Goal: Task Accomplishment & Management: Use online tool/utility

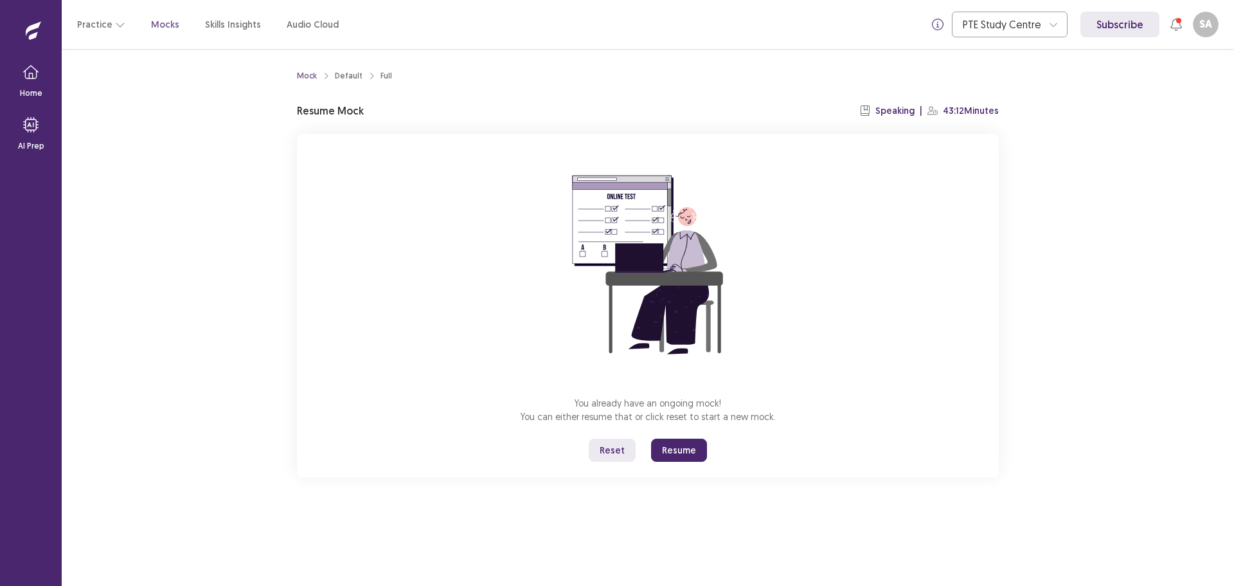
click at [611, 455] on button "Reset" at bounding box center [612, 449] width 47 height 23
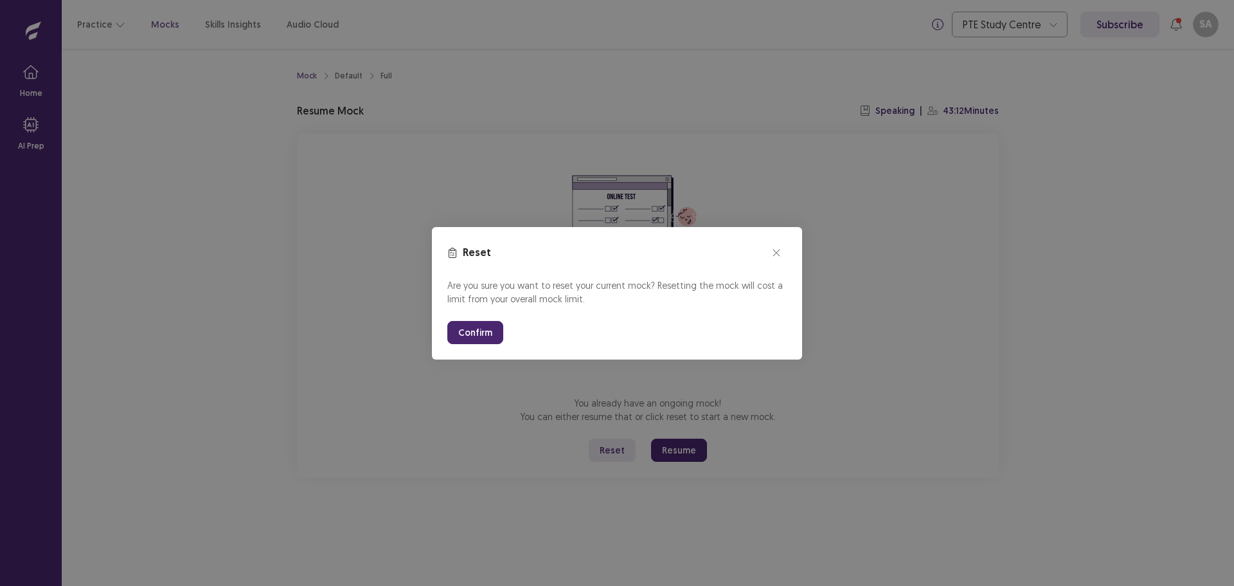
click at [492, 336] on button "Confirm" at bounding box center [475, 332] width 56 height 23
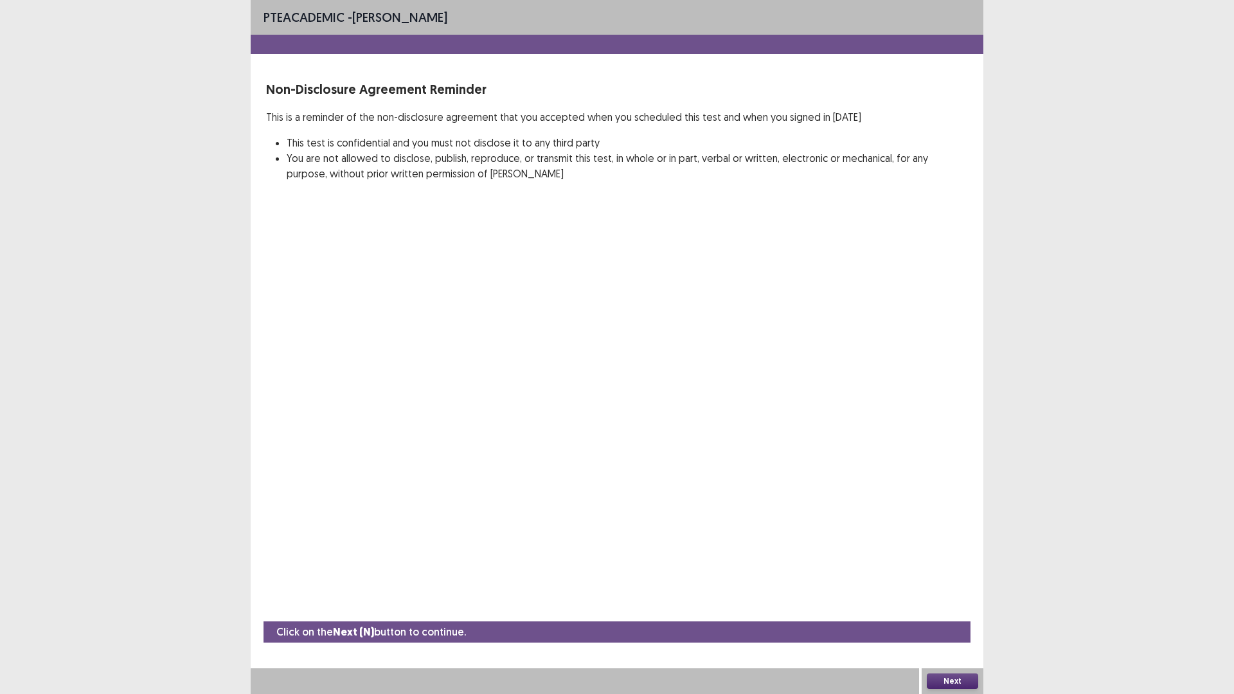
click at [944, 585] on button "Next" at bounding box center [952, 681] width 51 height 15
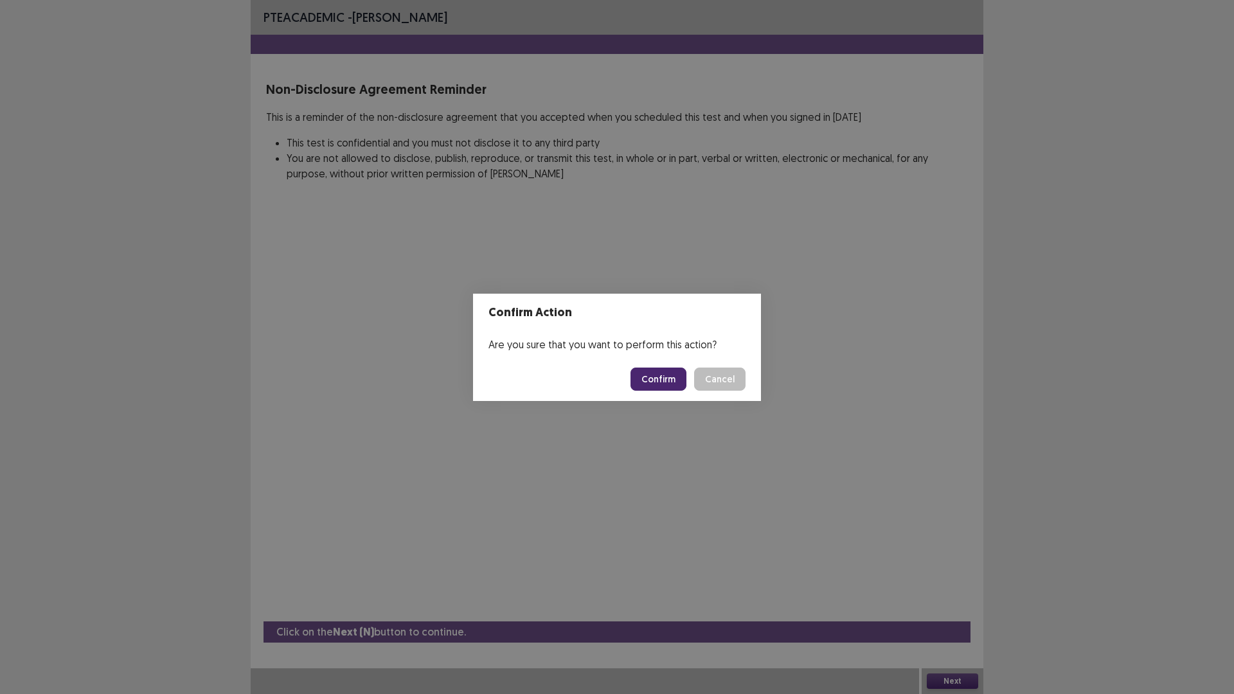
click at [645, 375] on button "Confirm" at bounding box center [659, 379] width 56 height 23
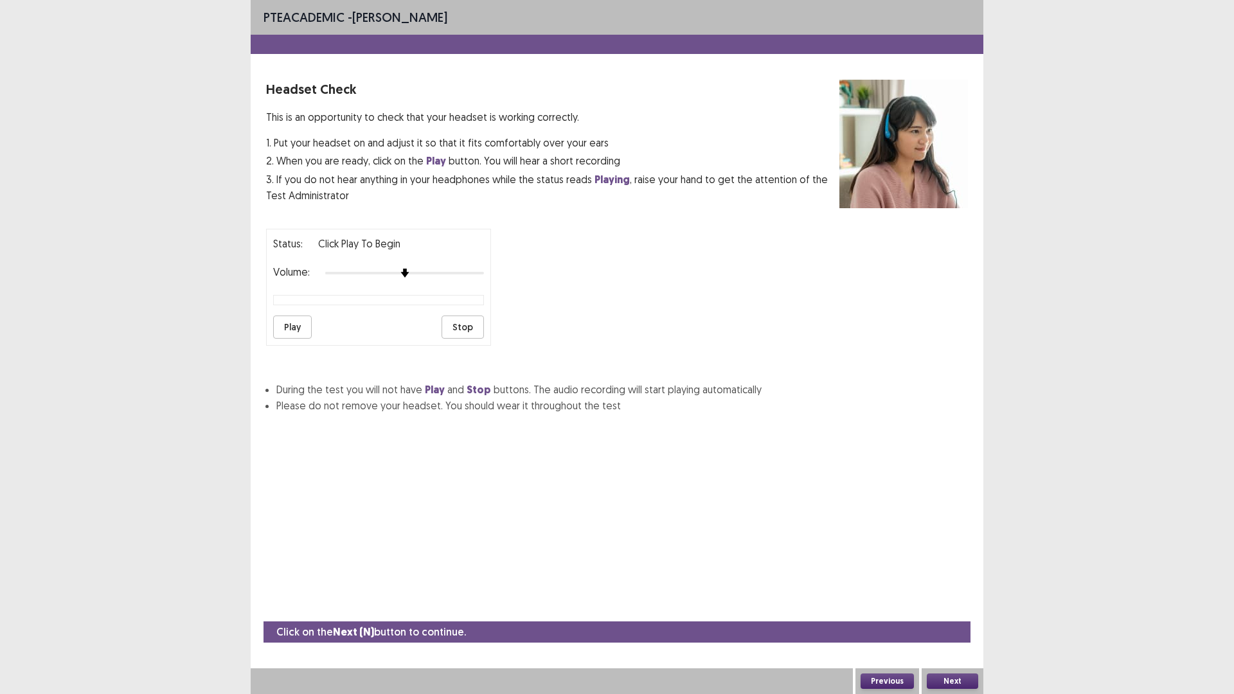
drag, startPoint x: 961, startPoint y: 689, endPoint x: 928, endPoint y: 663, distance: 42.6
click at [955, 585] on div "Next" at bounding box center [953, 682] width 62 height 26
click at [948, 585] on button "Next" at bounding box center [952, 681] width 51 height 15
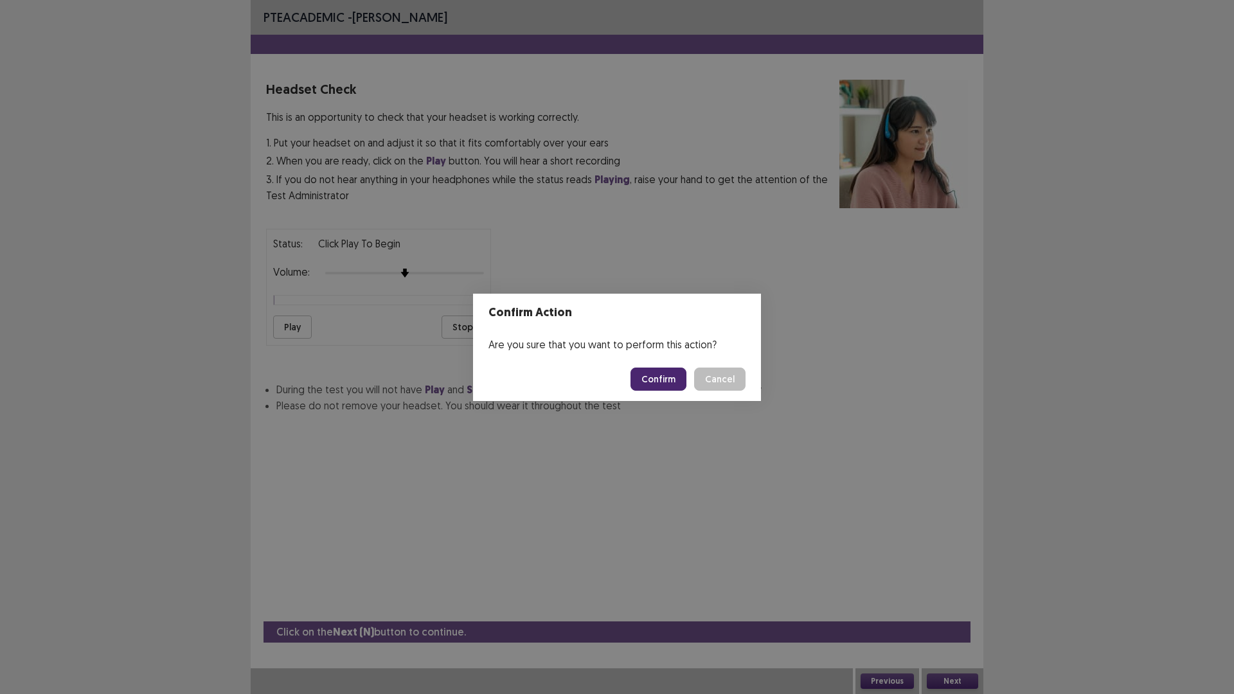
click at [649, 384] on button "Confirm" at bounding box center [659, 379] width 56 height 23
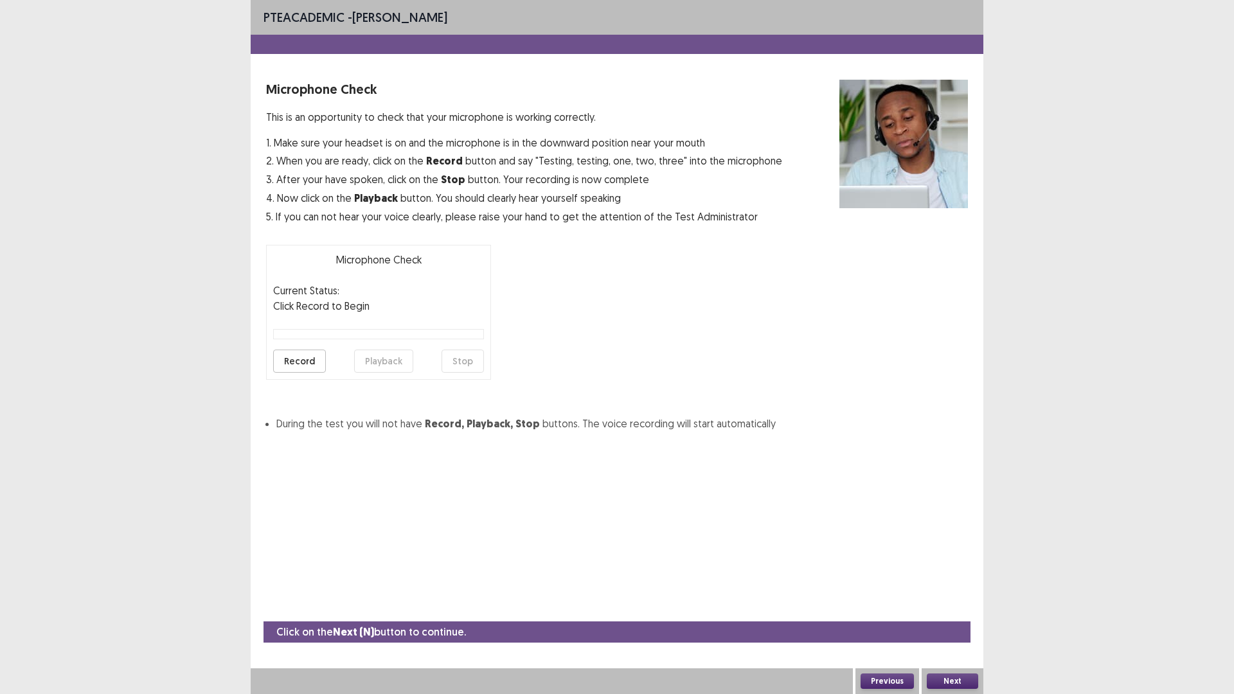
click at [309, 359] on button "Record" at bounding box center [299, 361] width 53 height 23
click at [956, 585] on button "Next" at bounding box center [952, 681] width 51 height 15
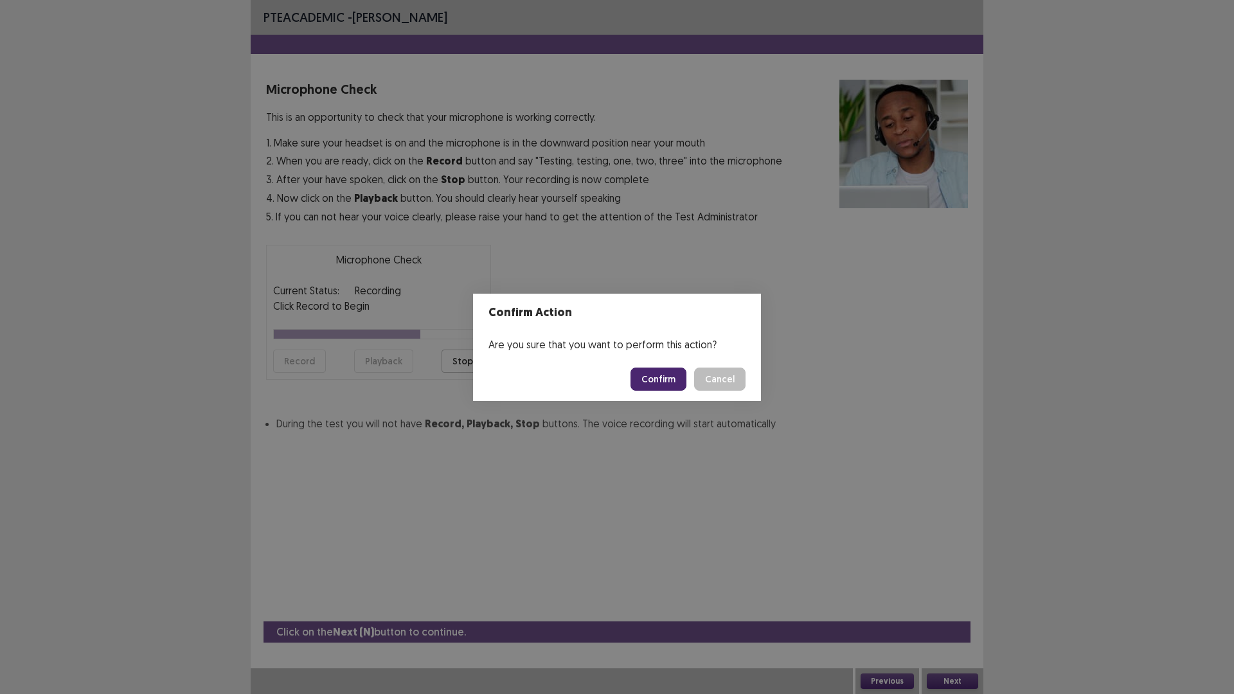
click at [716, 382] on button "Cancel" at bounding box center [719, 379] width 51 height 23
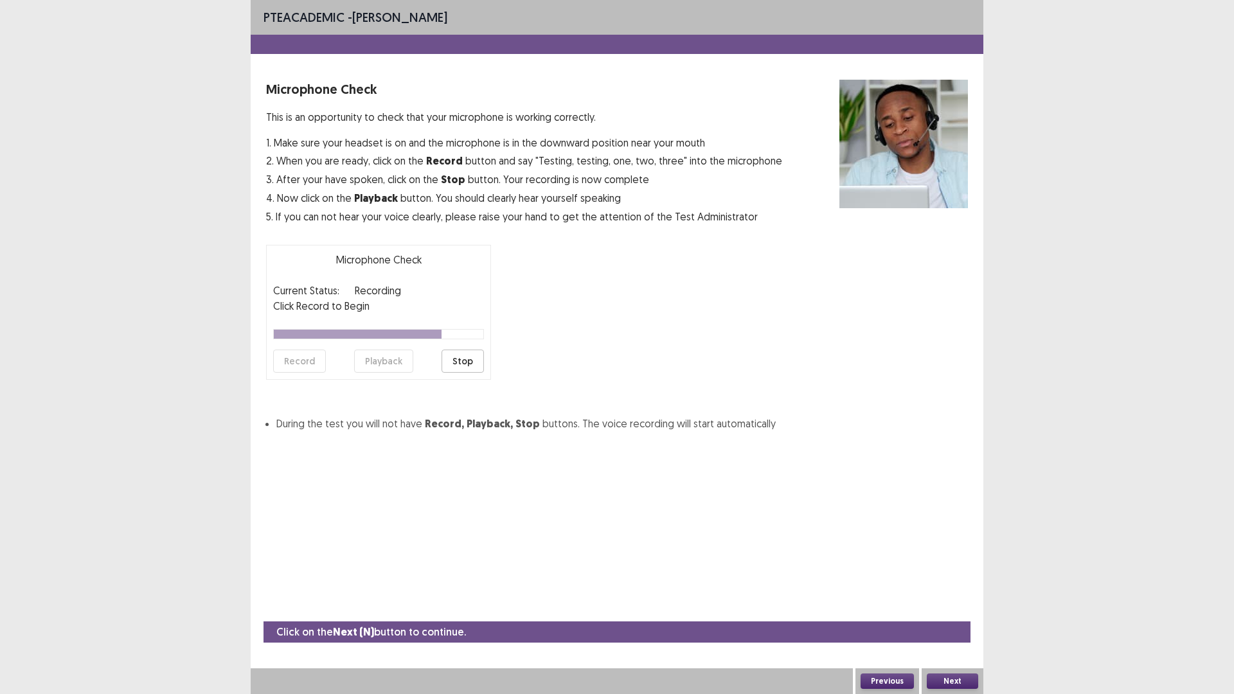
click at [444, 356] on div "Record Playback Stop" at bounding box center [378, 361] width 211 height 23
click at [458, 360] on button "Stop" at bounding box center [463, 361] width 42 height 23
drag, startPoint x: 296, startPoint y: 364, endPoint x: 397, endPoint y: 364, distance: 100.3
click at [392, 386] on div "Microphone Check This is an opportunity to check that your microphone is workin…" at bounding box center [617, 256] width 702 height 352
click at [397, 364] on button "Playback" at bounding box center [383, 361] width 59 height 23
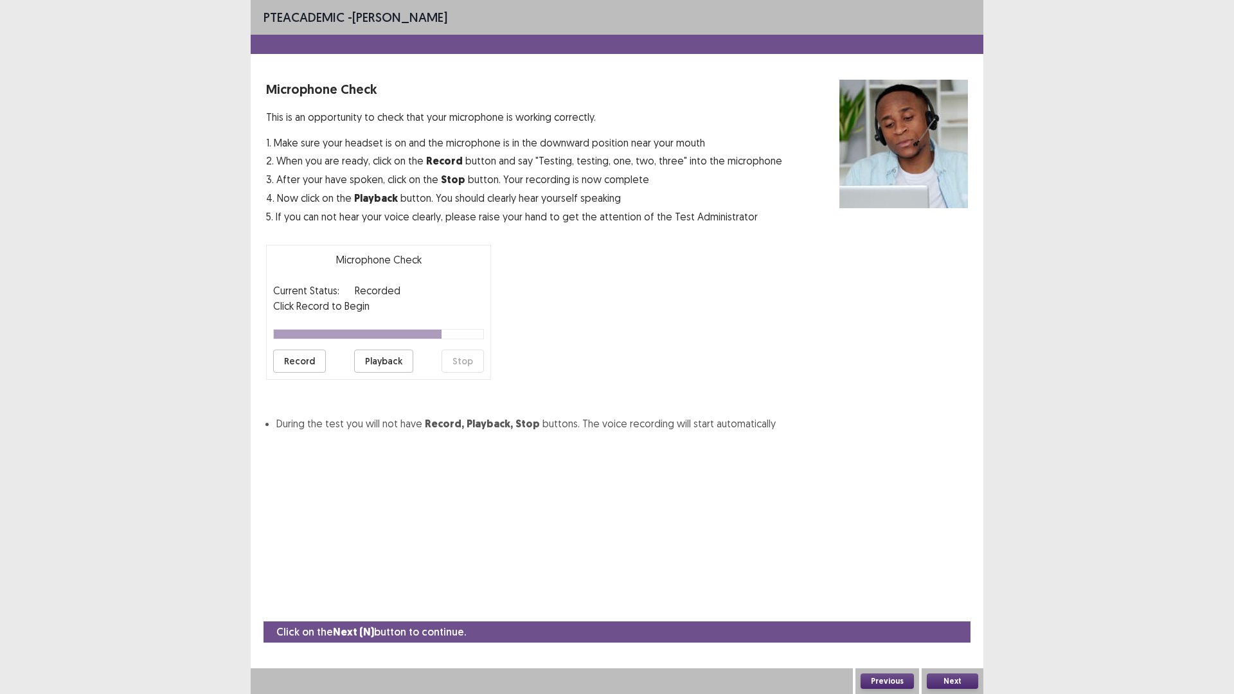
click at [371, 368] on button "Playback" at bounding box center [383, 361] width 59 height 23
drag, startPoint x: 383, startPoint y: 363, endPoint x: 325, endPoint y: 336, distance: 64.4
click at [381, 363] on button "Playback" at bounding box center [383, 361] width 59 height 23
click at [385, 362] on button "Playback" at bounding box center [383, 361] width 59 height 23
click at [300, 365] on button "Record" at bounding box center [299, 361] width 53 height 23
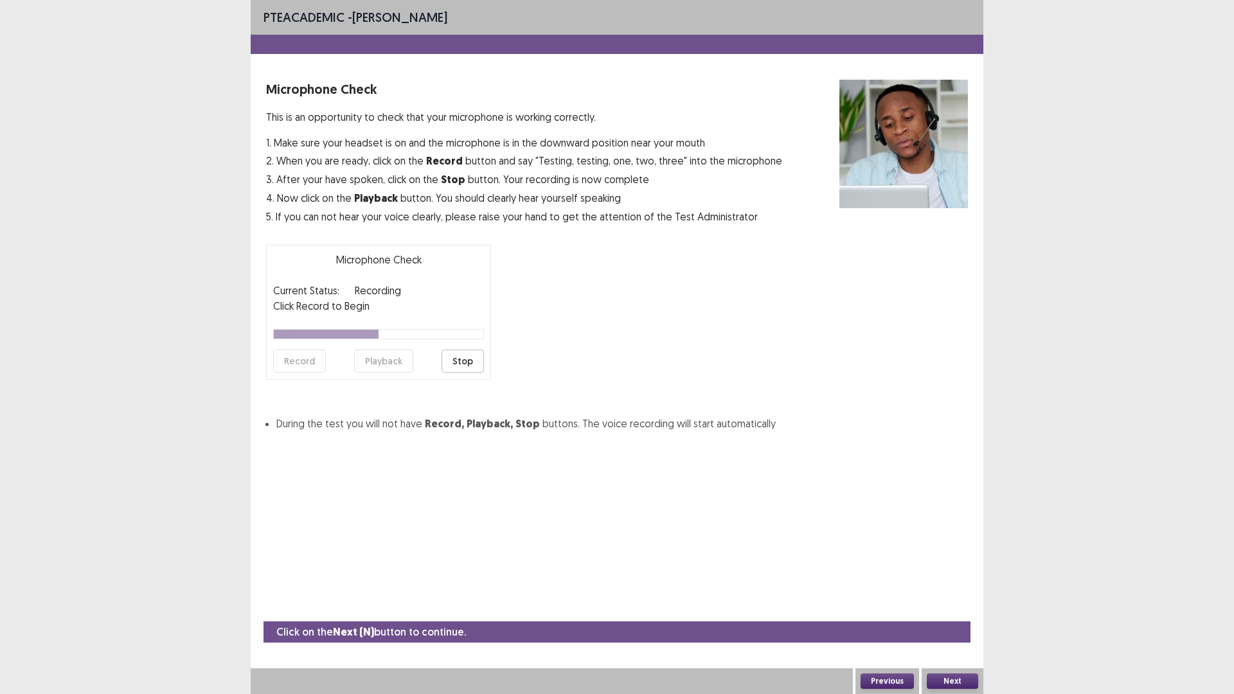
click at [470, 362] on button "Stop" at bounding box center [463, 361] width 42 height 23
click at [302, 360] on button "Record" at bounding box center [299, 361] width 53 height 23
click at [453, 363] on button "Stop" at bounding box center [463, 361] width 42 height 23
click at [369, 361] on button "Playback" at bounding box center [383, 361] width 59 height 23
click at [950, 585] on button "Next" at bounding box center [952, 681] width 51 height 15
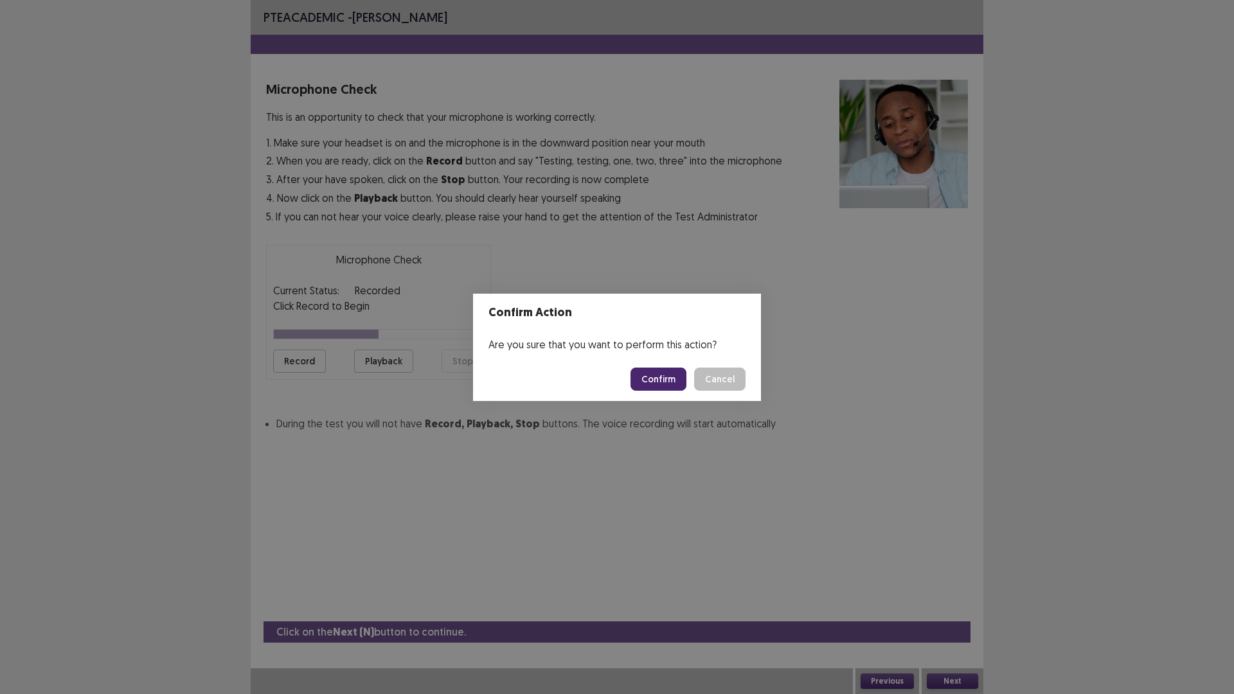
click at [669, 379] on button "Confirm" at bounding box center [659, 379] width 56 height 23
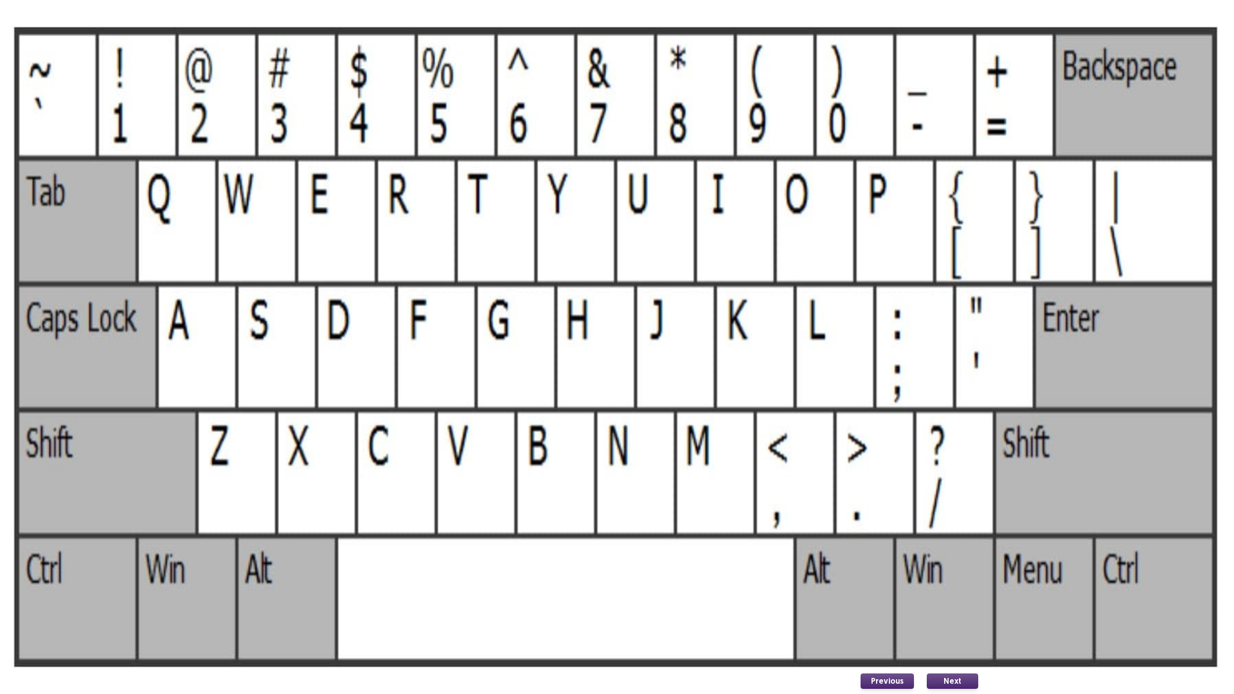
click at [940, 585] on button "Next" at bounding box center [952, 681] width 51 height 15
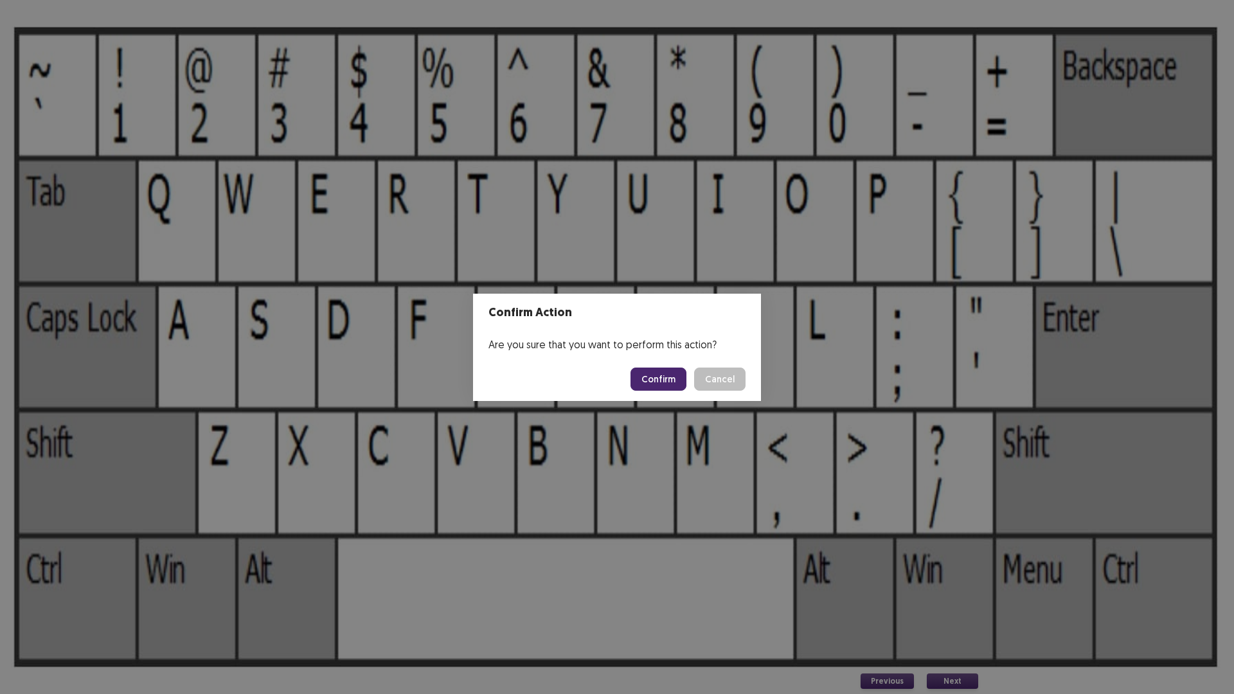
click at [666, 383] on button "Confirm" at bounding box center [659, 379] width 56 height 23
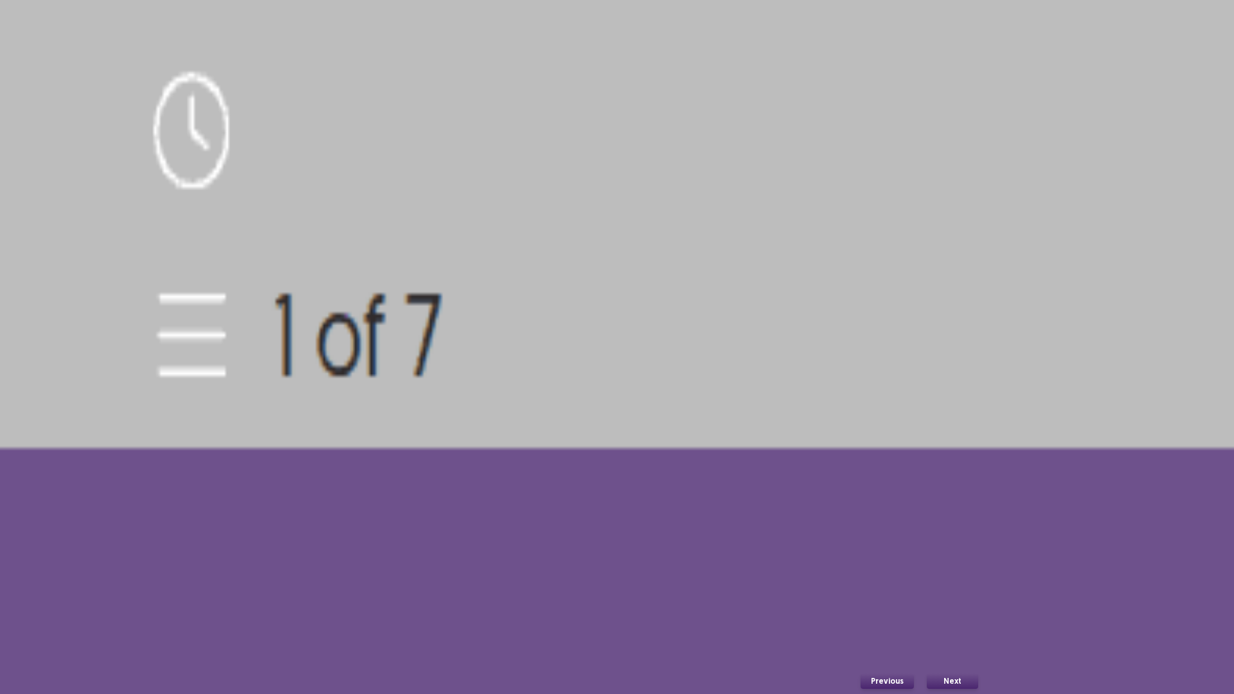
click at [948, 585] on button "Next" at bounding box center [952, 681] width 51 height 15
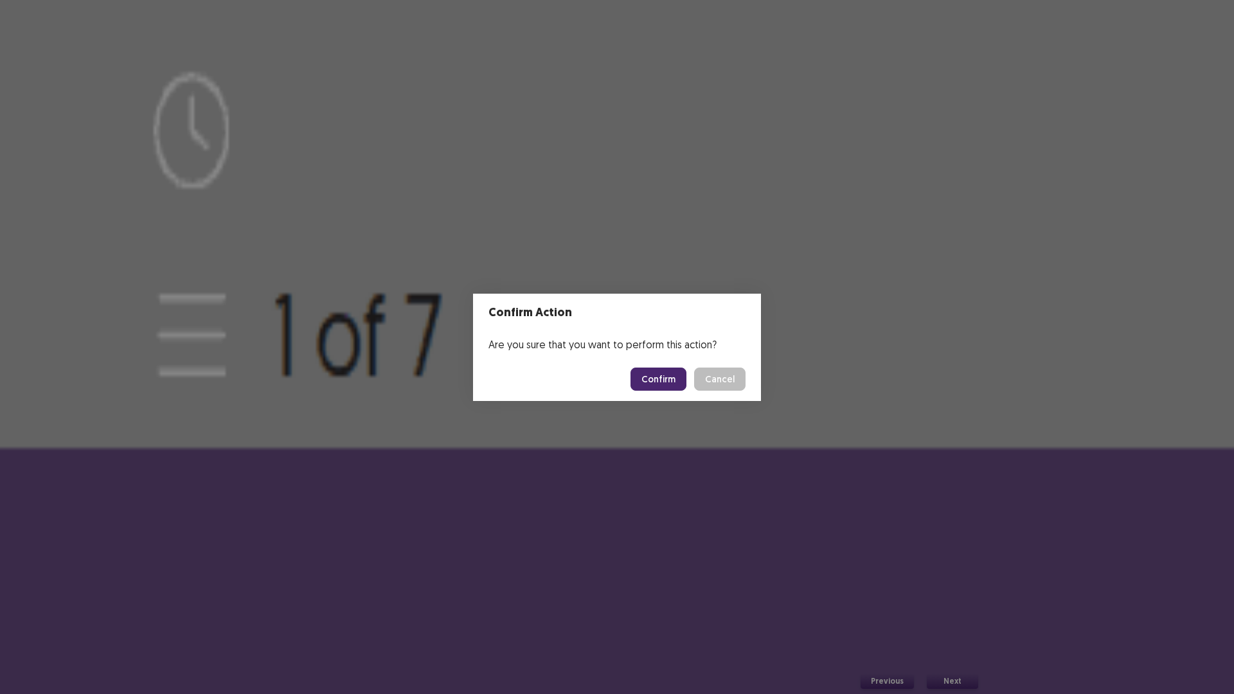
click at [668, 370] on button "Confirm" at bounding box center [659, 379] width 56 height 23
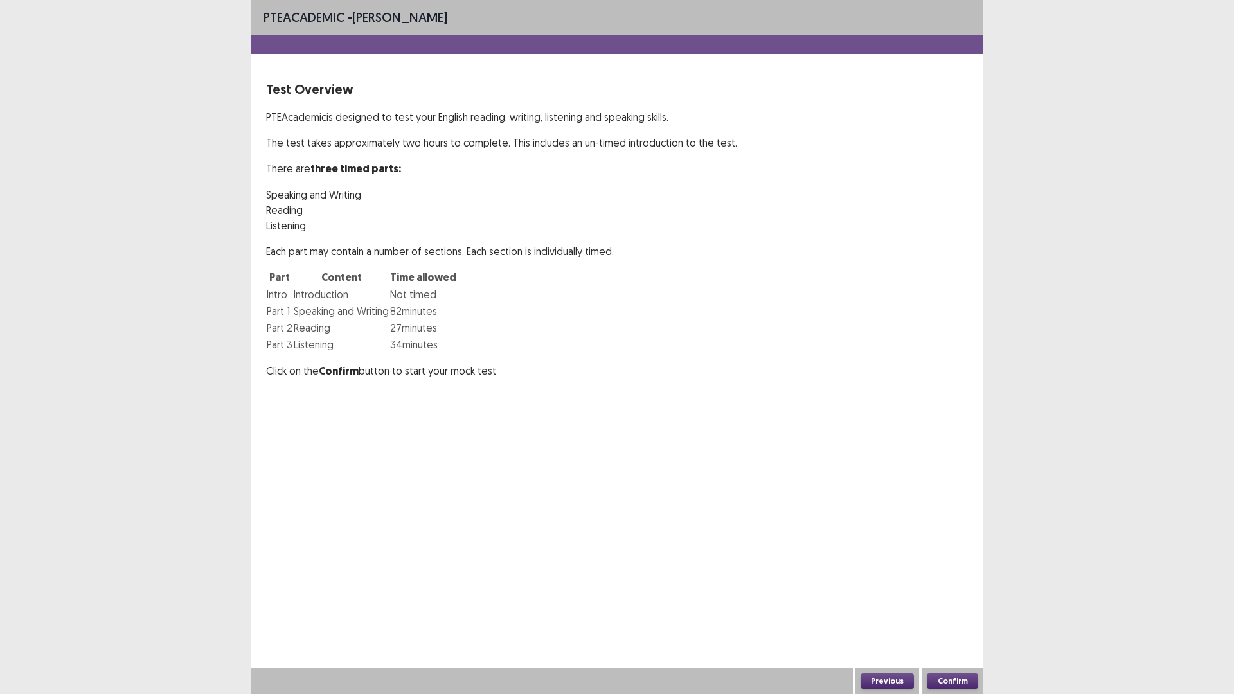
click at [944, 585] on button "Confirm" at bounding box center [952, 681] width 51 height 15
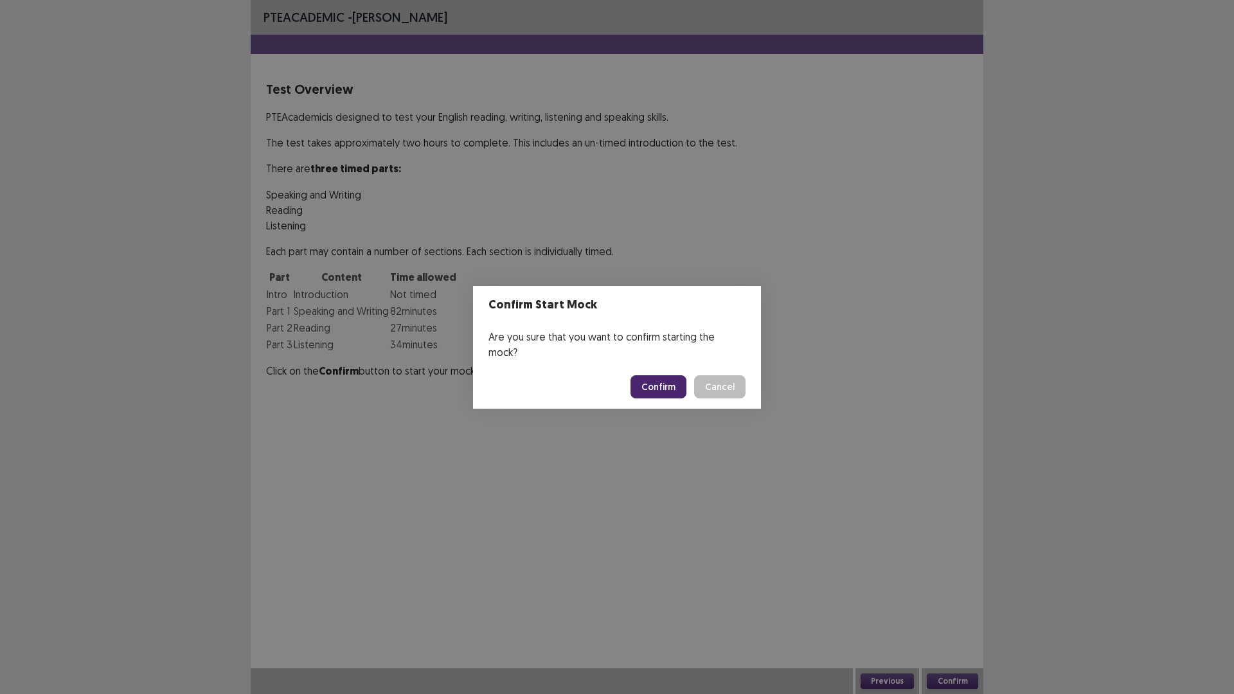
click at [662, 377] on button "Confirm" at bounding box center [659, 386] width 56 height 23
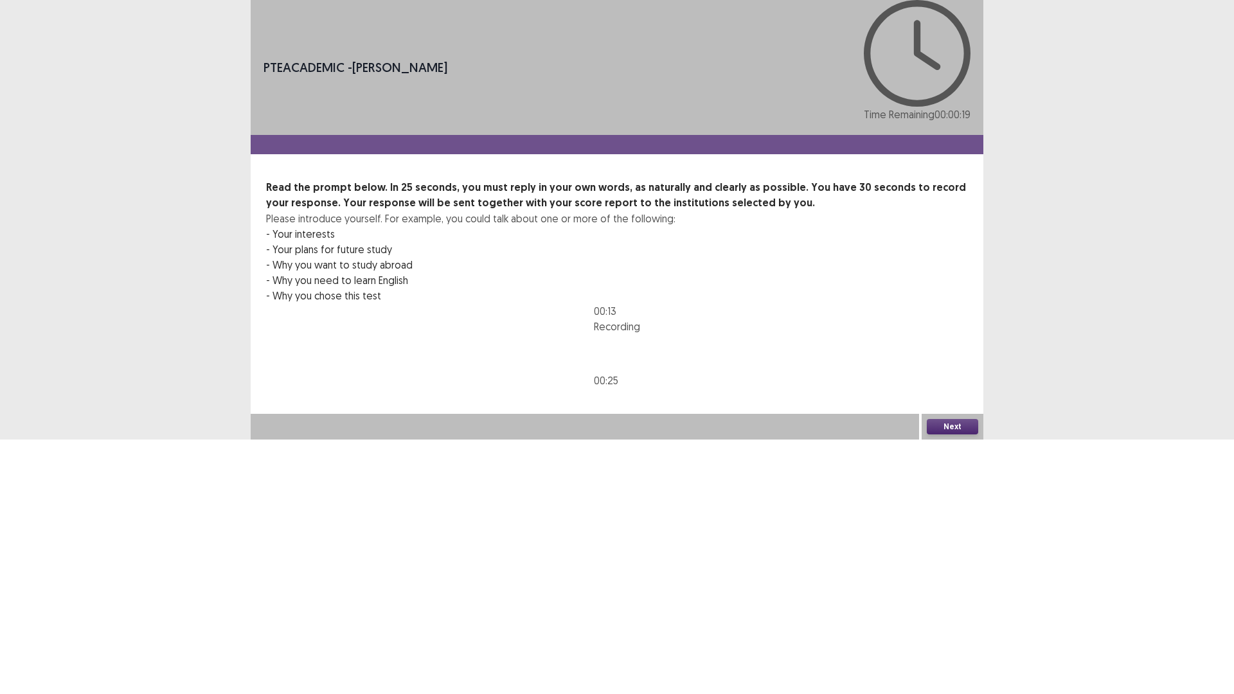
click at [944, 435] on button "Next" at bounding box center [952, 426] width 51 height 15
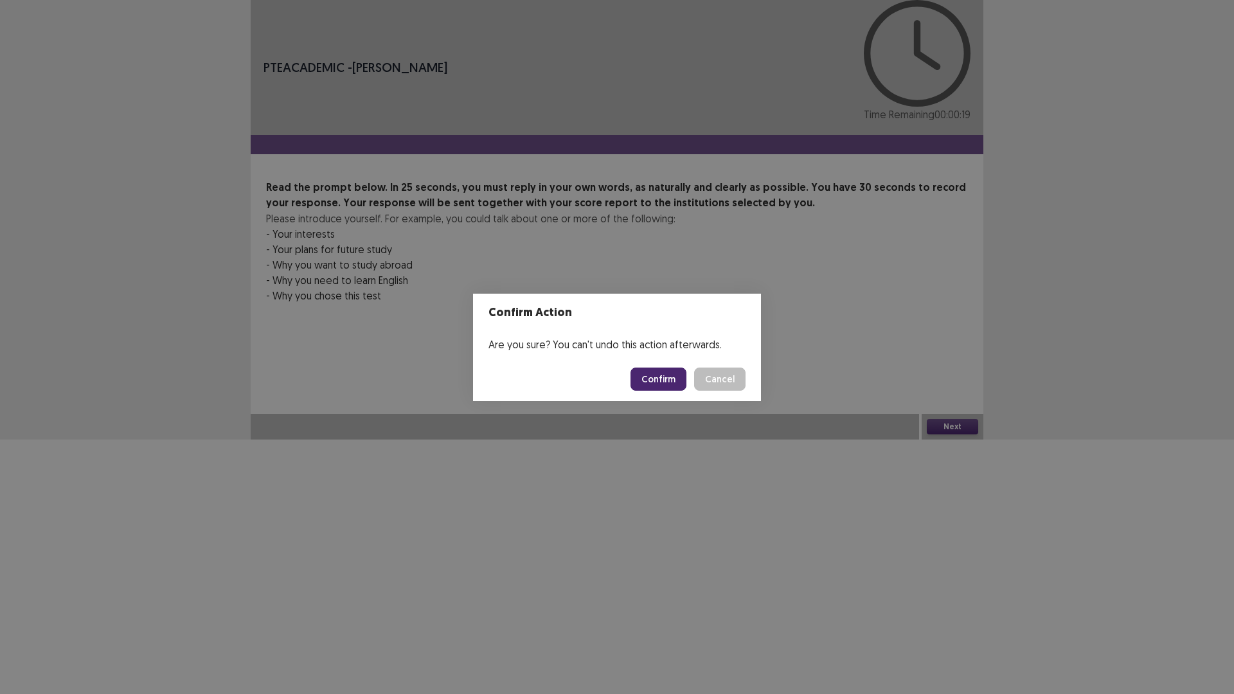
click at [669, 378] on button "Confirm" at bounding box center [659, 379] width 56 height 23
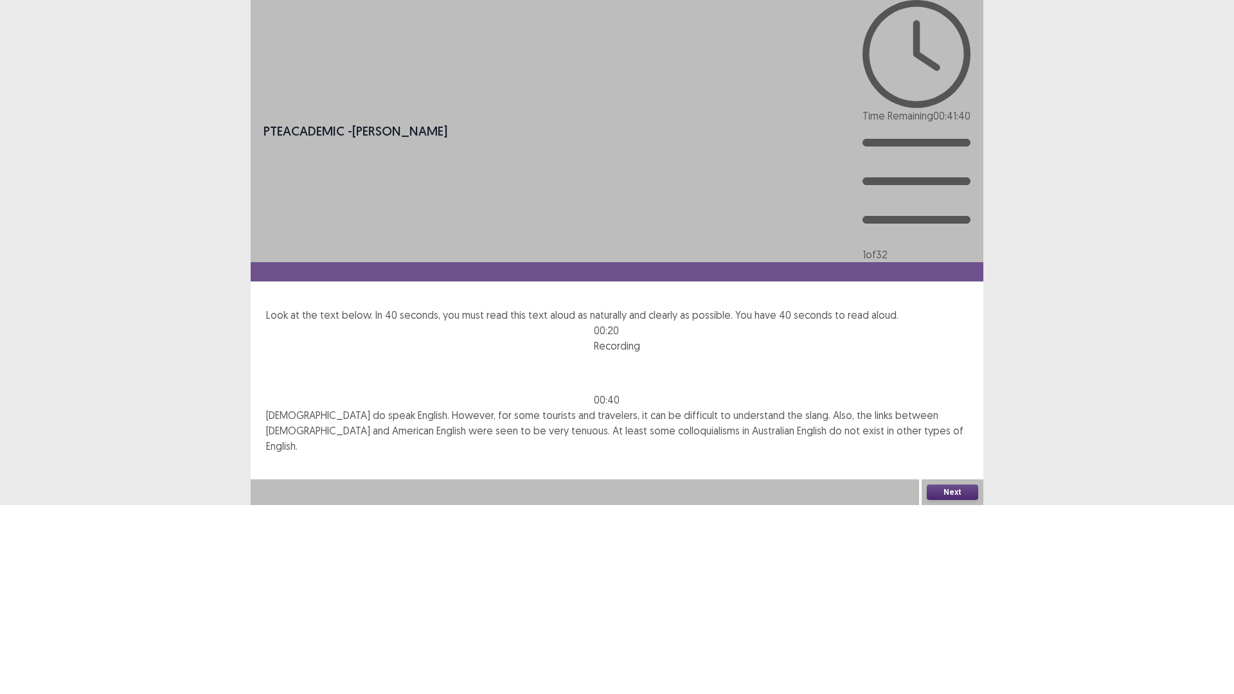
click at [947, 500] on button "Next" at bounding box center [952, 492] width 51 height 15
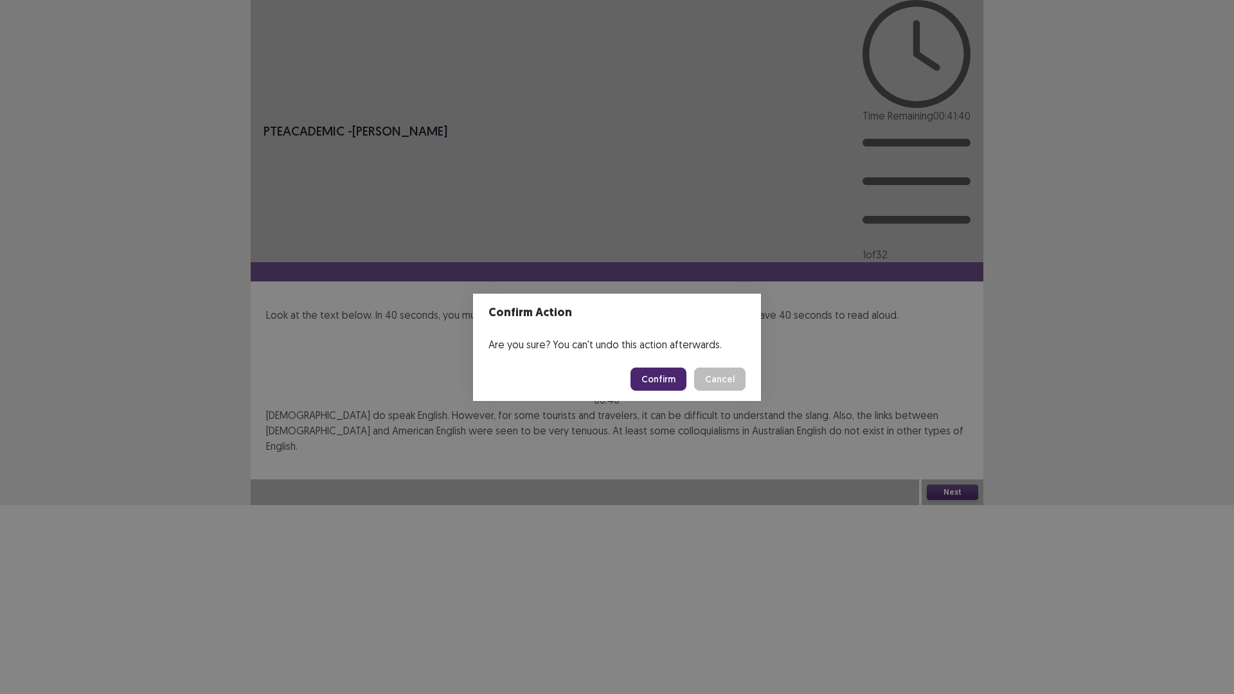
click at [660, 384] on button "Confirm" at bounding box center [659, 379] width 56 height 23
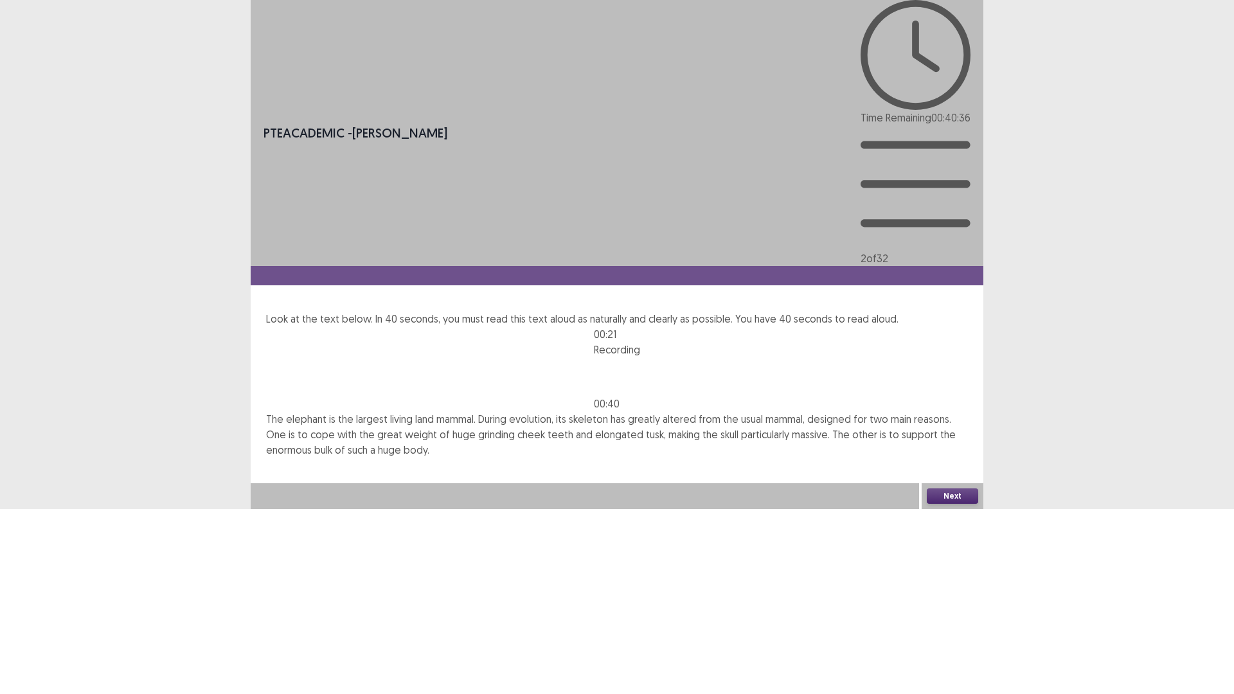
click at [944, 504] on button "Next" at bounding box center [952, 496] width 51 height 15
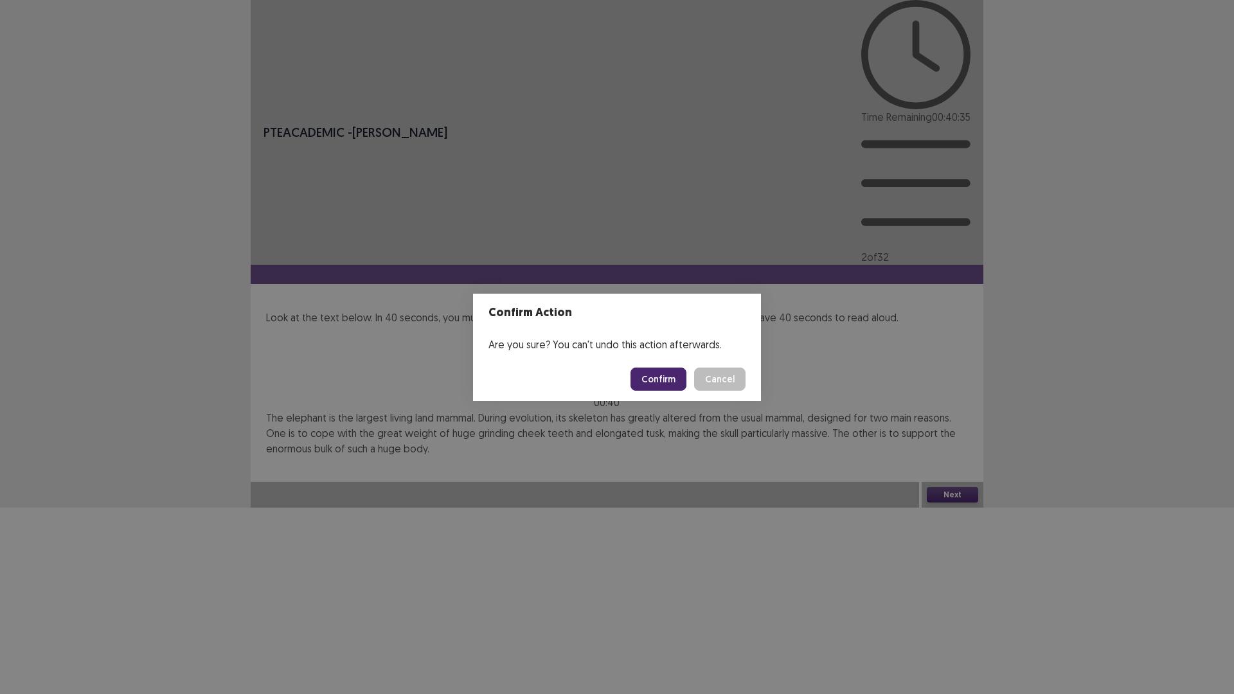
click at [661, 377] on button "Confirm" at bounding box center [659, 379] width 56 height 23
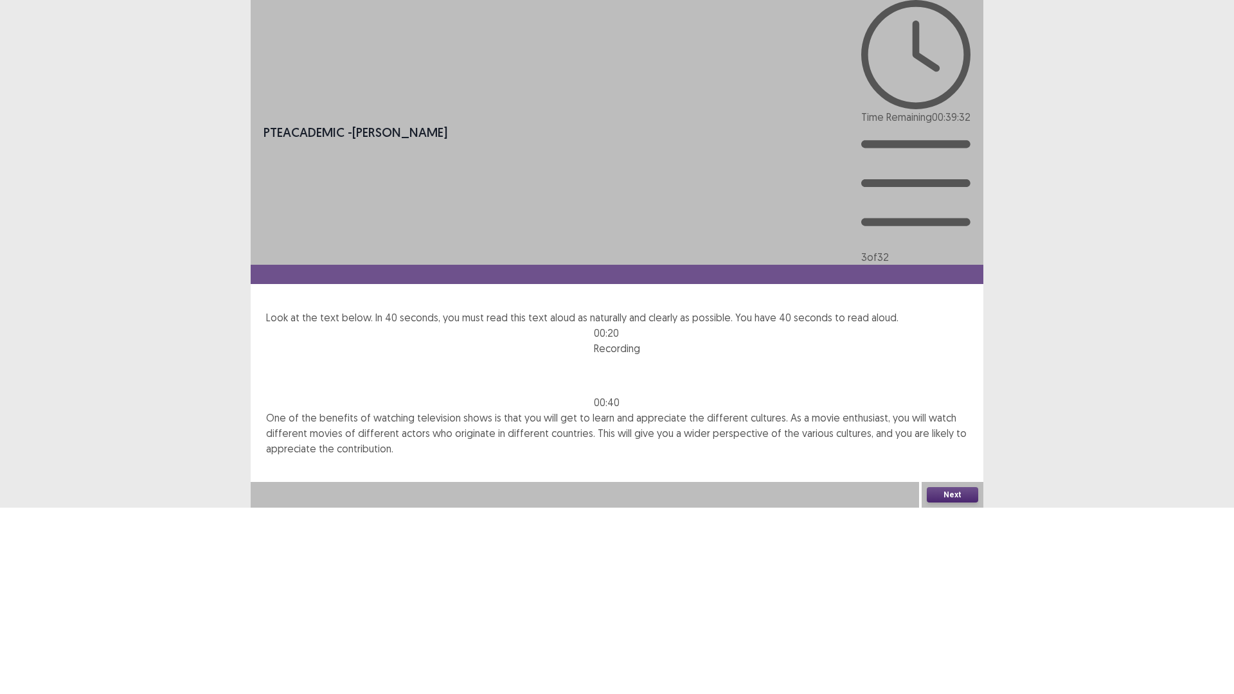
click at [946, 503] on button "Next" at bounding box center [952, 494] width 51 height 15
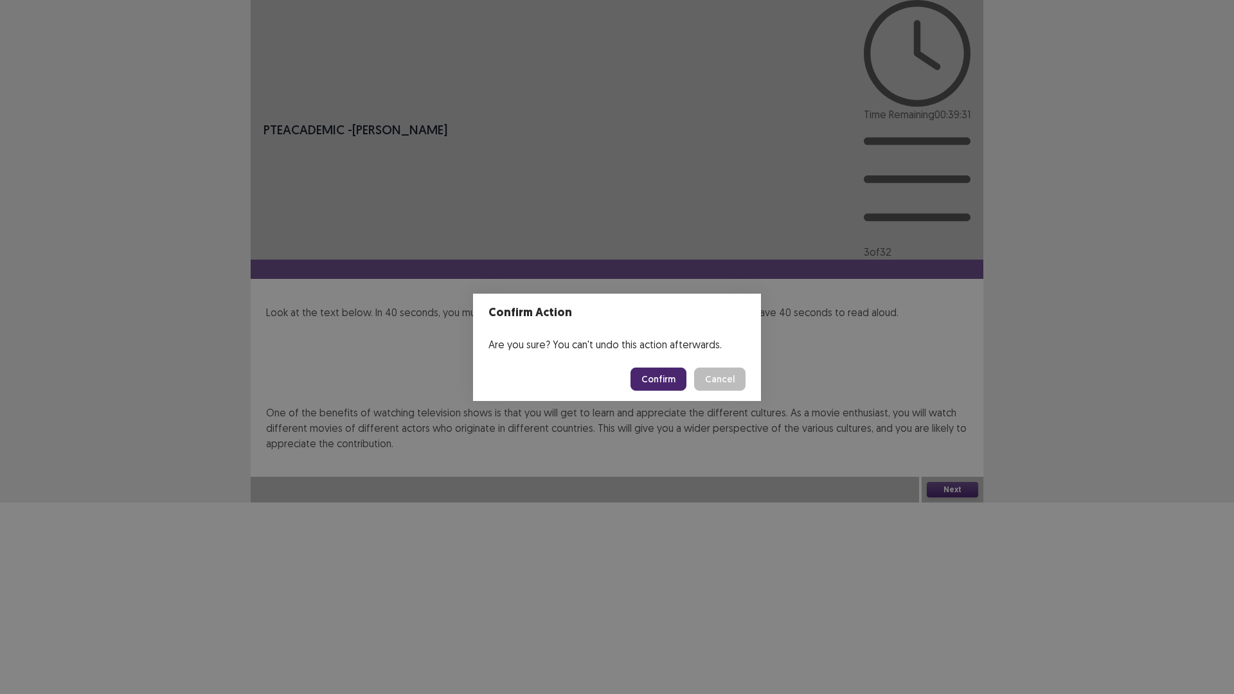
click at [676, 380] on button "Confirm" at bounding box center [659, 379] width 56 height 23
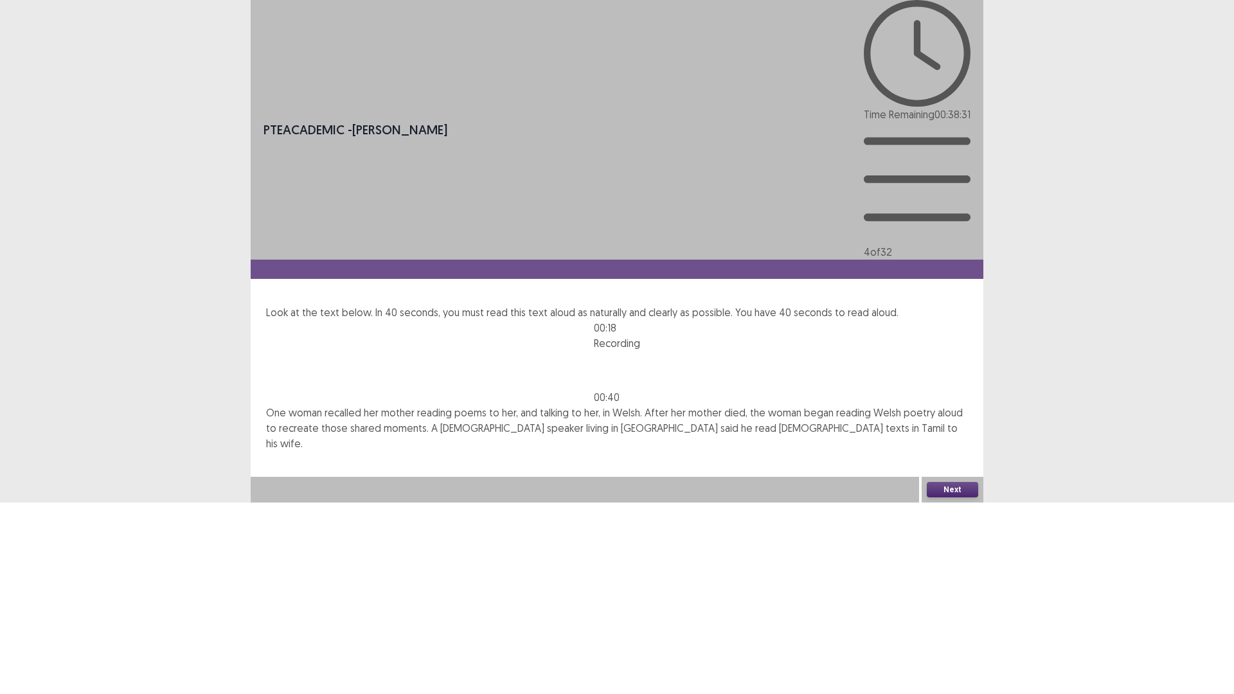
click at [948, 498] on button "Next" at bounding box center [952, 489] width 51 height 15
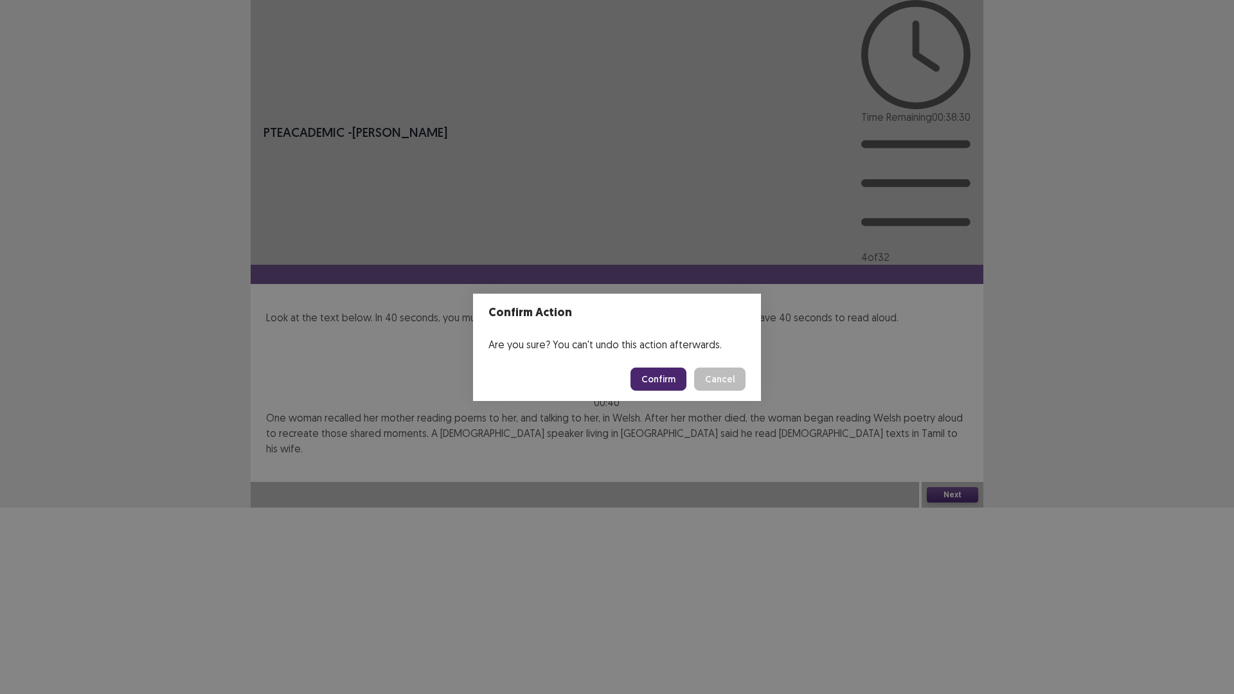
click at [653, 382] on button "Confirm" at bounding box center [659, 379] width 56 height 23
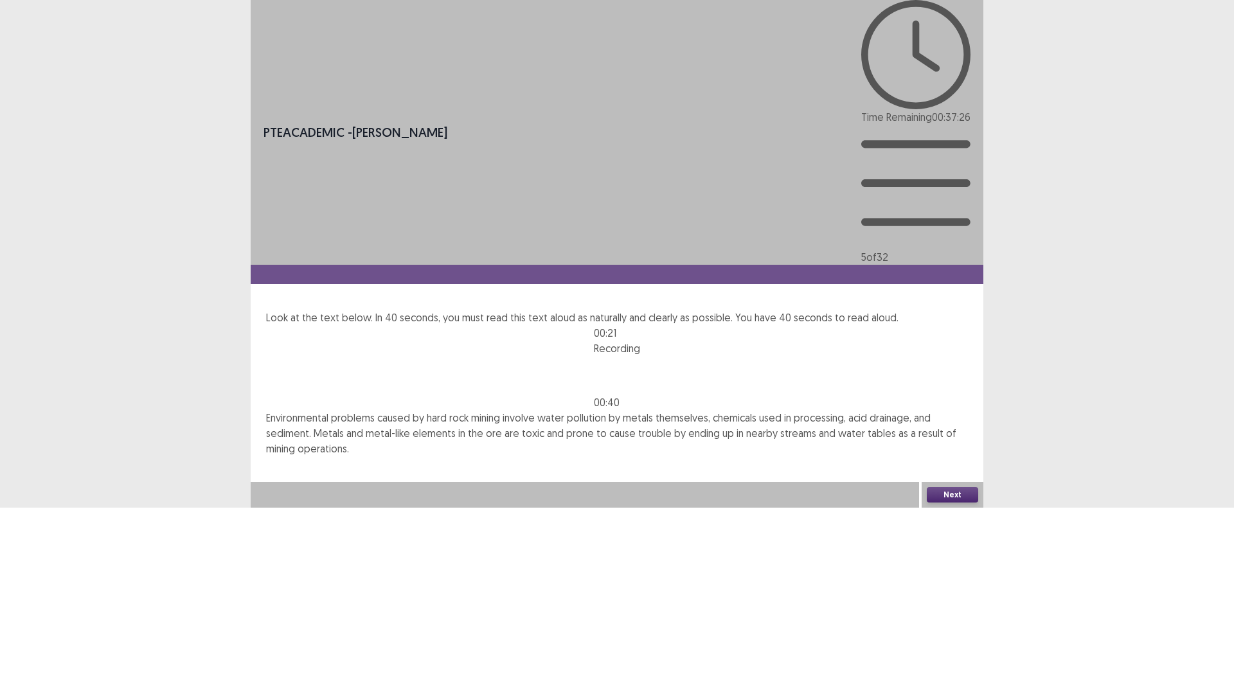
click at [962, 503] on button "Next" at bounding box center [952, 494] width 51 height 15
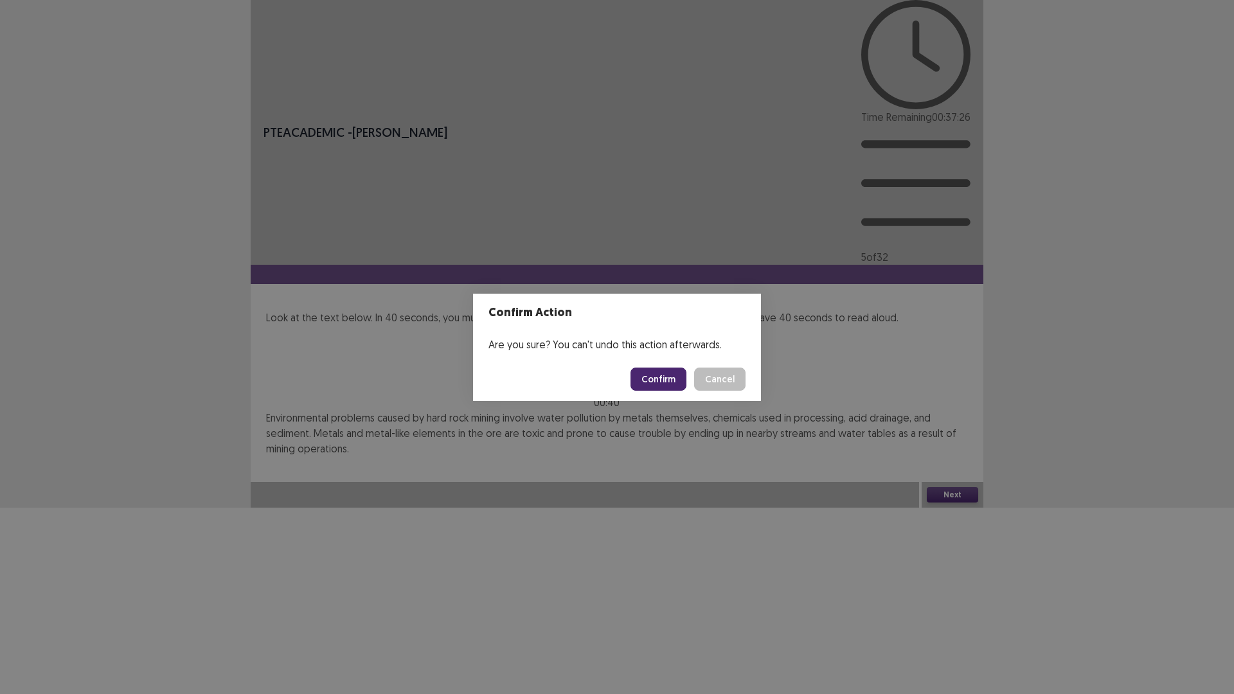
click at [656, 366] on footer "Confirm Cancel" at bounding box center [617, 379] width 288 height 44
click at [656, 377] on button "Confirm" at bounding box center [659, 379] width 56 height 23
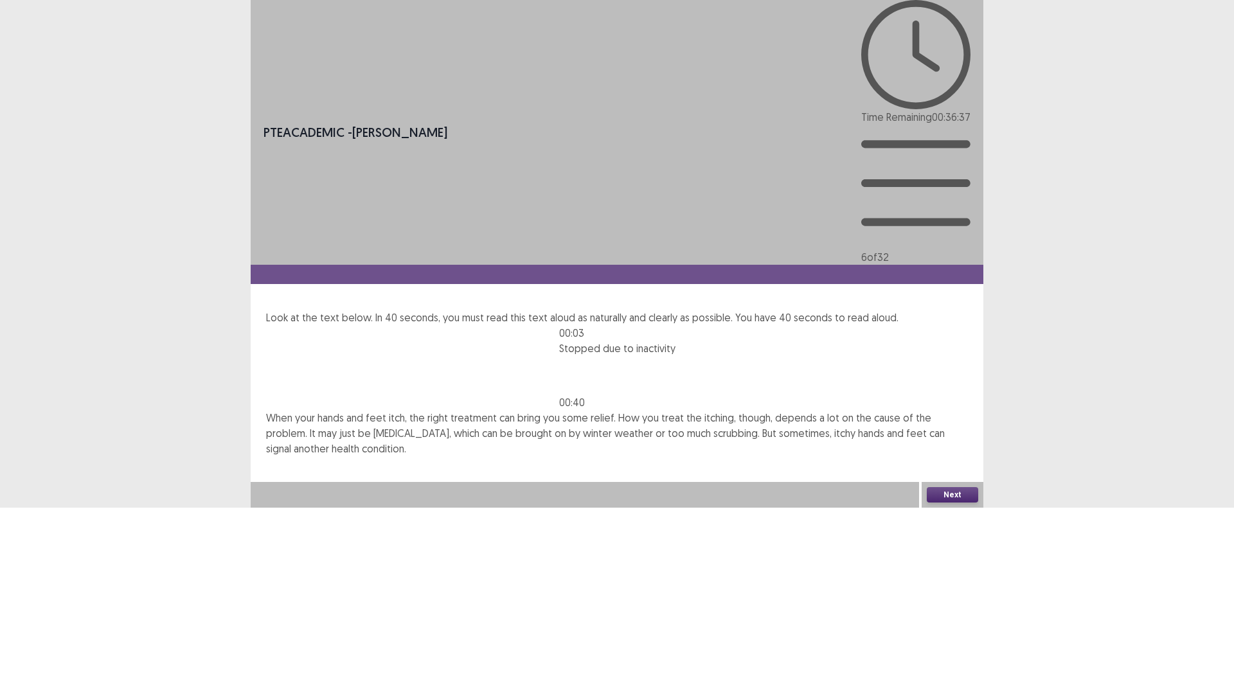
click at [559, 325] on div at bounding box center [617, 325] width 116 height 0
click at [957, 503] on button "Next" at bounding box center [952, 494] width 51 height 15
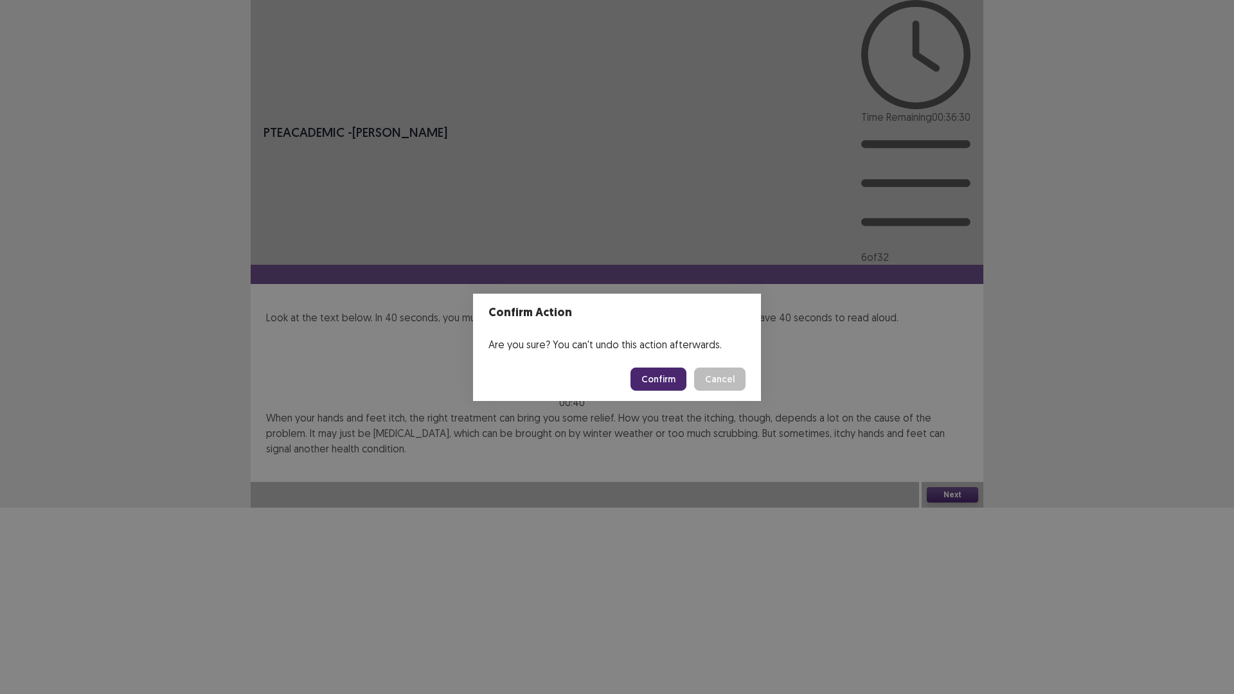
click at [663, 382] on button "Confirm" at bounding box center [659, 379] width 56 height 23
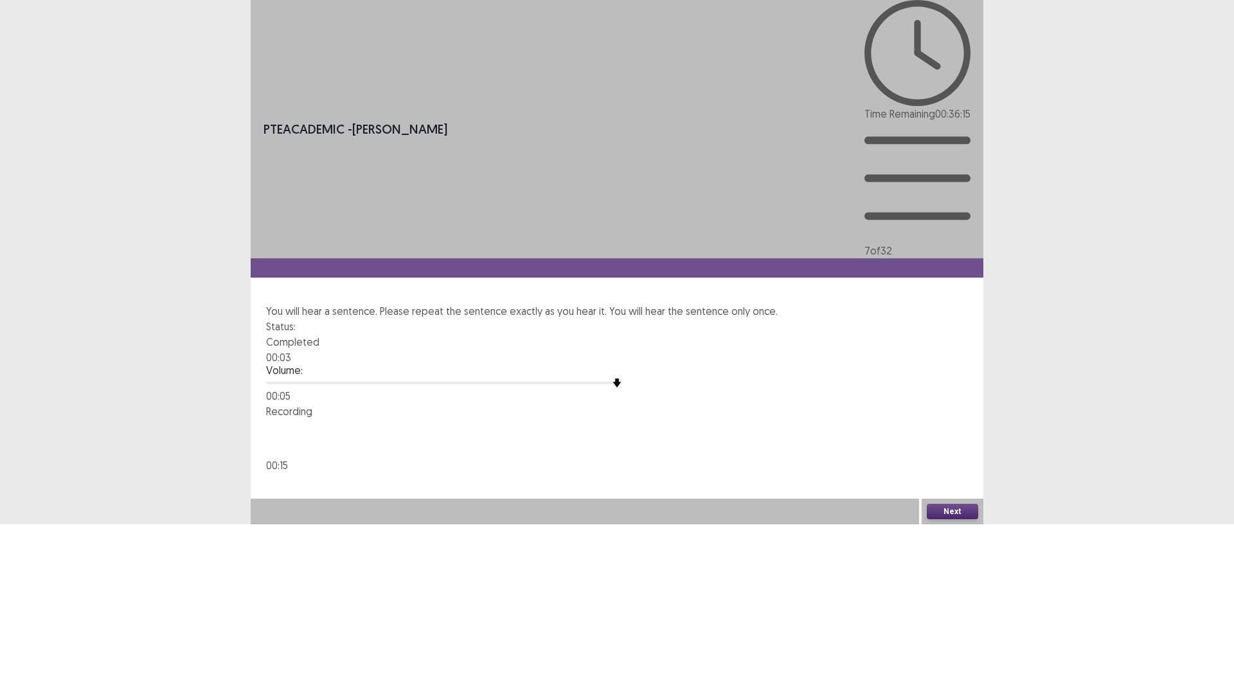
click at [948, 519] on button "Next" at bounding box center [952, 511] width 51 height 15
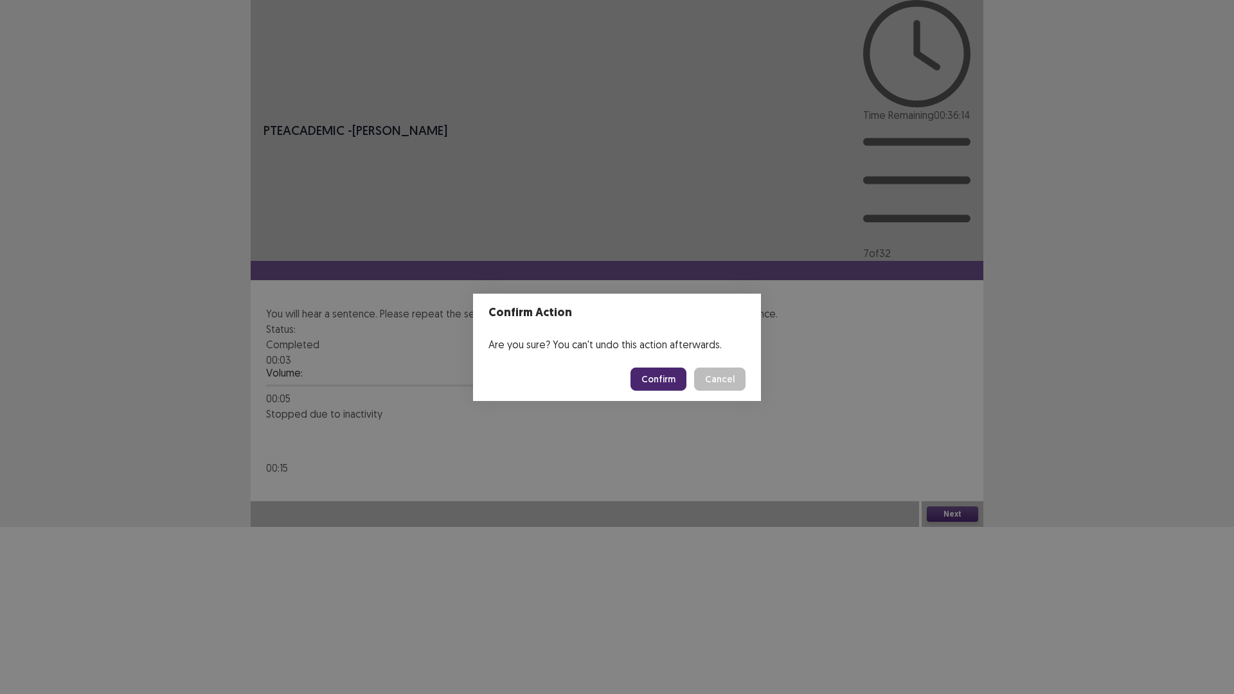
click at [667, 377] on button "Confirm" at bounding box center [659, 379] width 56 height 23
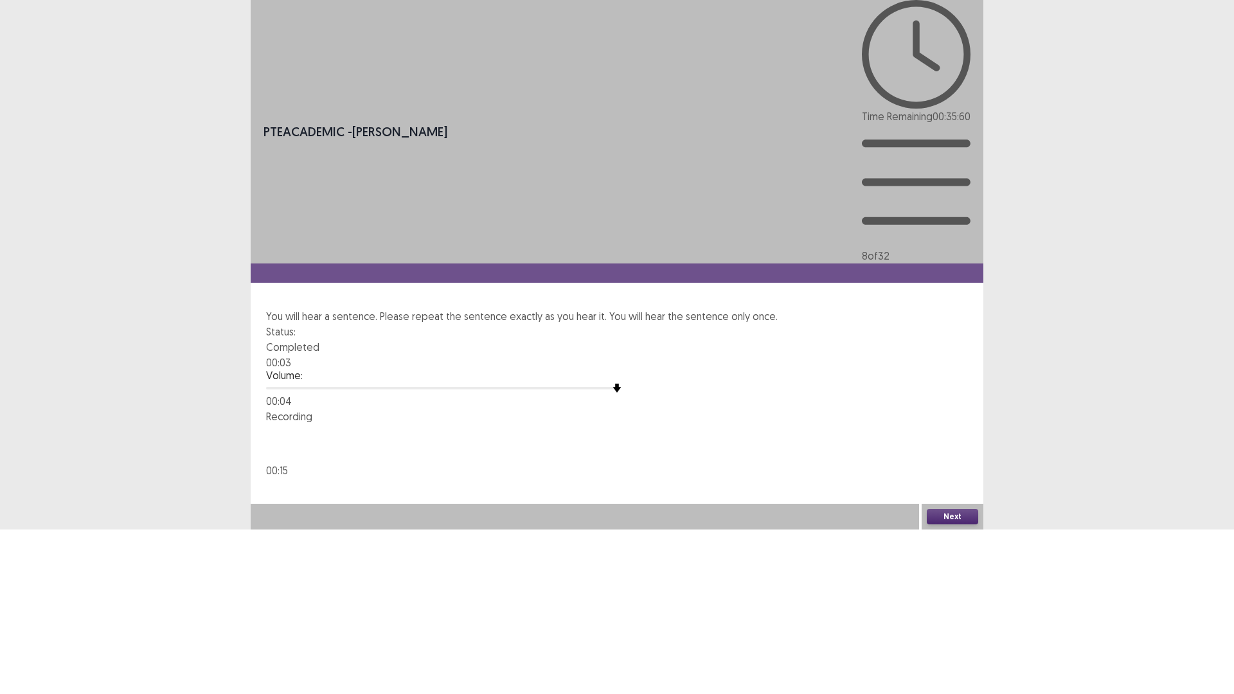
click at [952, 525] on button "Next" at bounding box center [952, 516] width 51 height 15
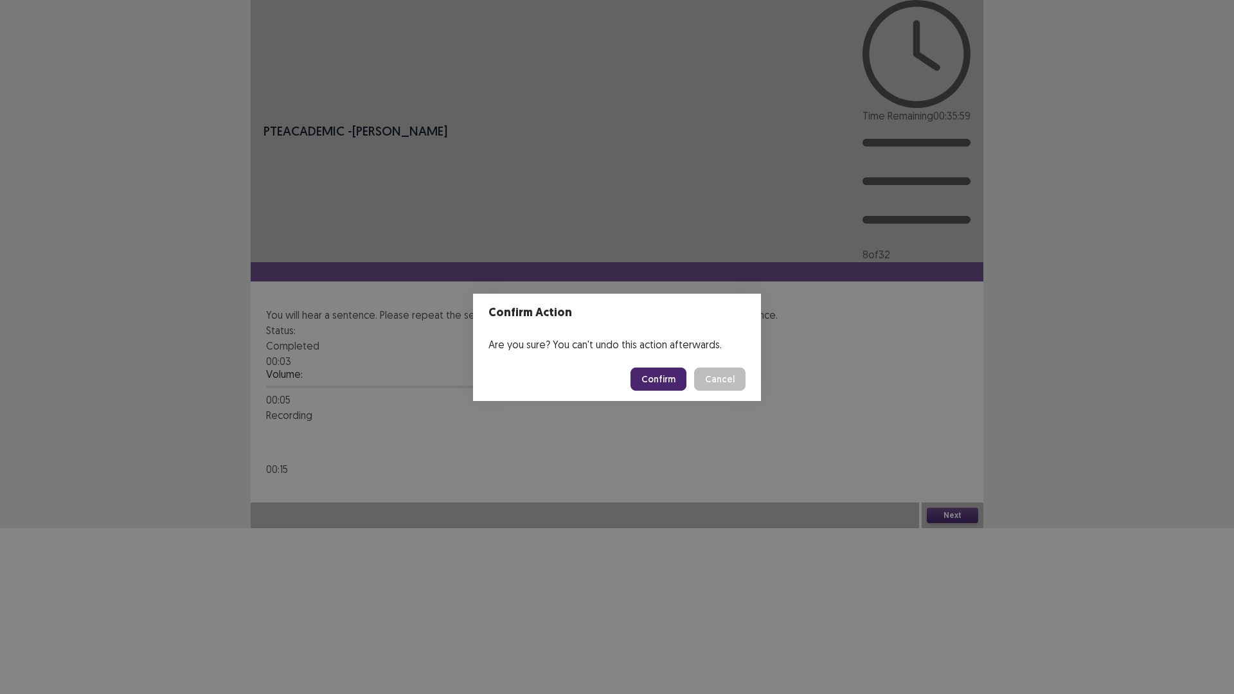
click at [669, 381] on button "Confirm" at bounding box center [659, 379] width 56 height 23
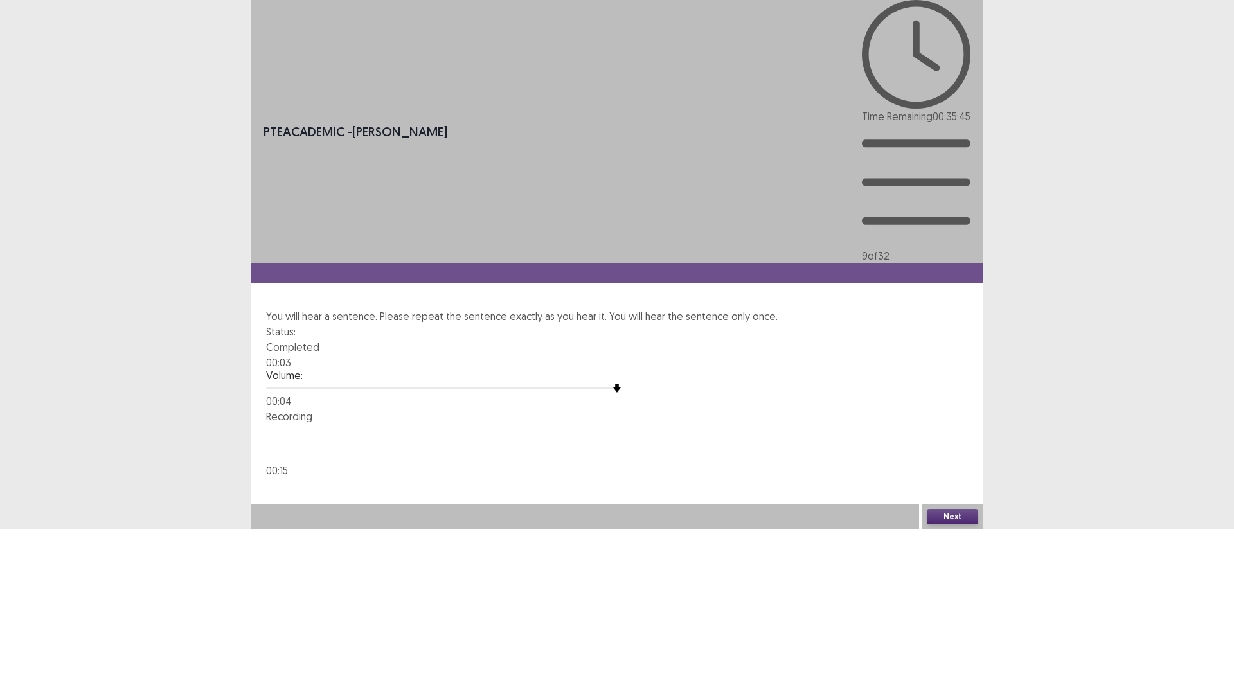
click at [938, 525] on button "Next" at bounding box center [952, 516] width 51 height 15
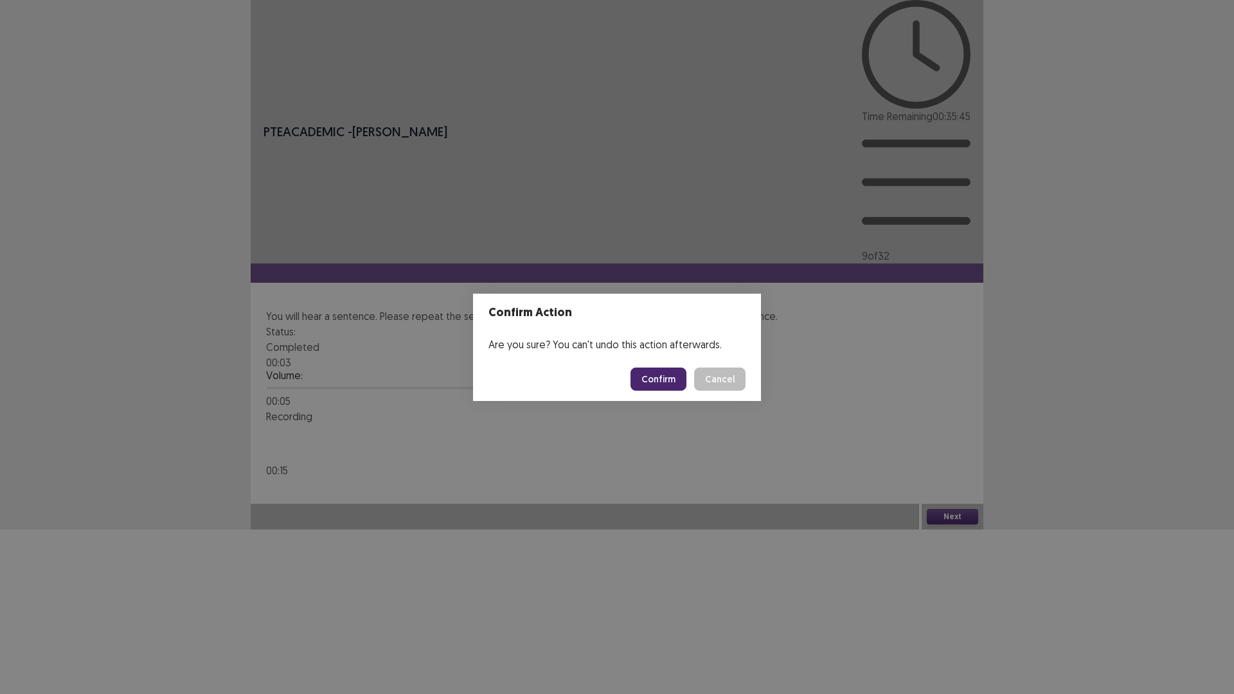
click at [675, 377] on button "Confirm" at bounding box center [659, 379] width 56 height 23
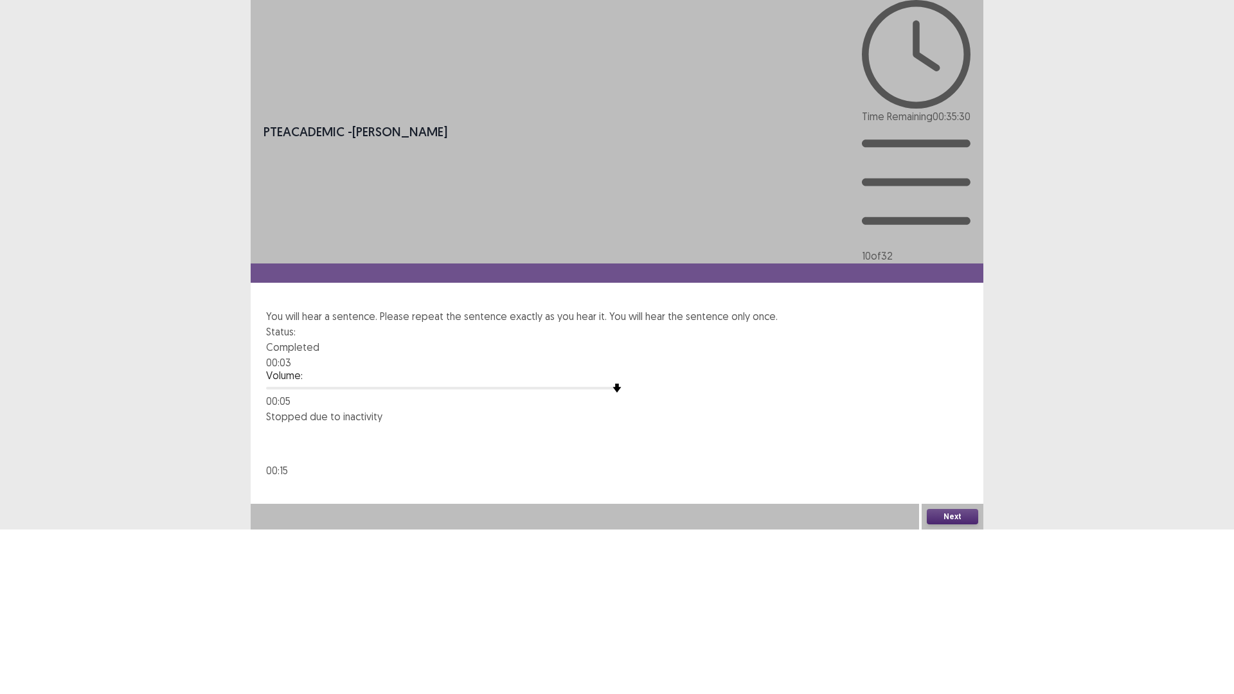
drag, startPoint x: 944, startPoint y: 672, endPoint x: 846, endPoint y: 564, distance: 145.2
click at [943, 530] on div "Next" at bounding box center [953, 517] width 62 height 26
click at [943, 525] on button "Next" at bounding box center [952, 516] width 51 height 15
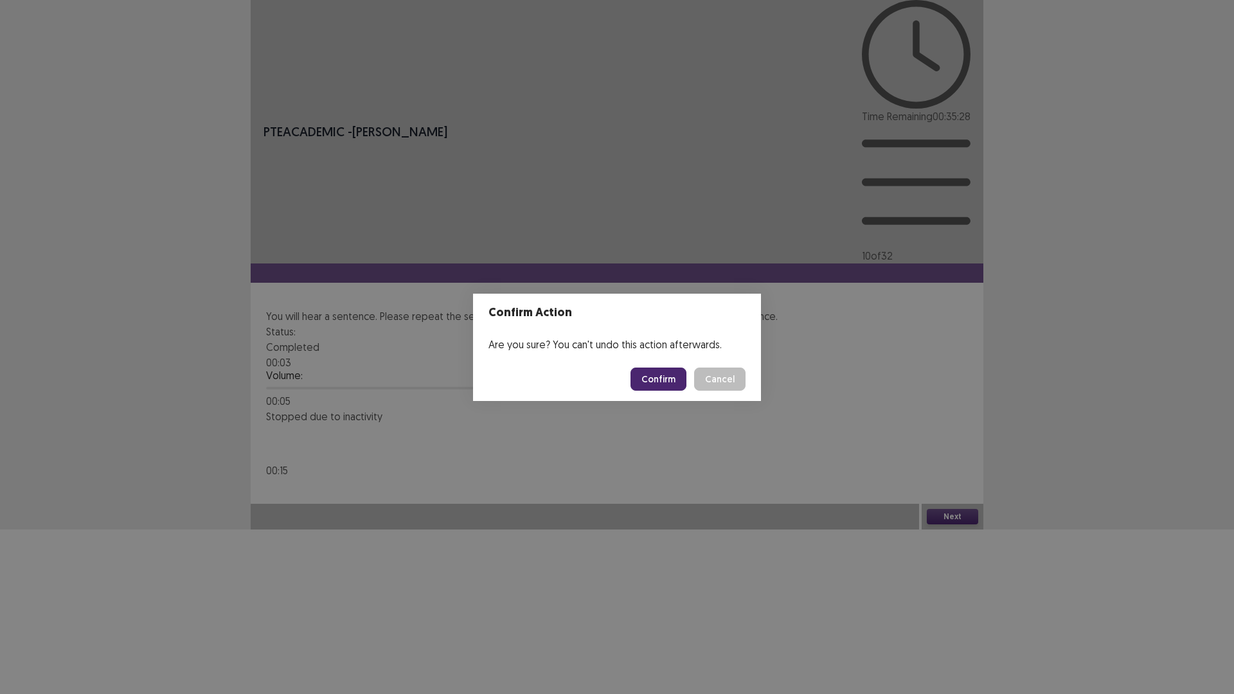
click at [660, 385] on button "Confirm" at bounding box center [659, 379] width 56 height 23
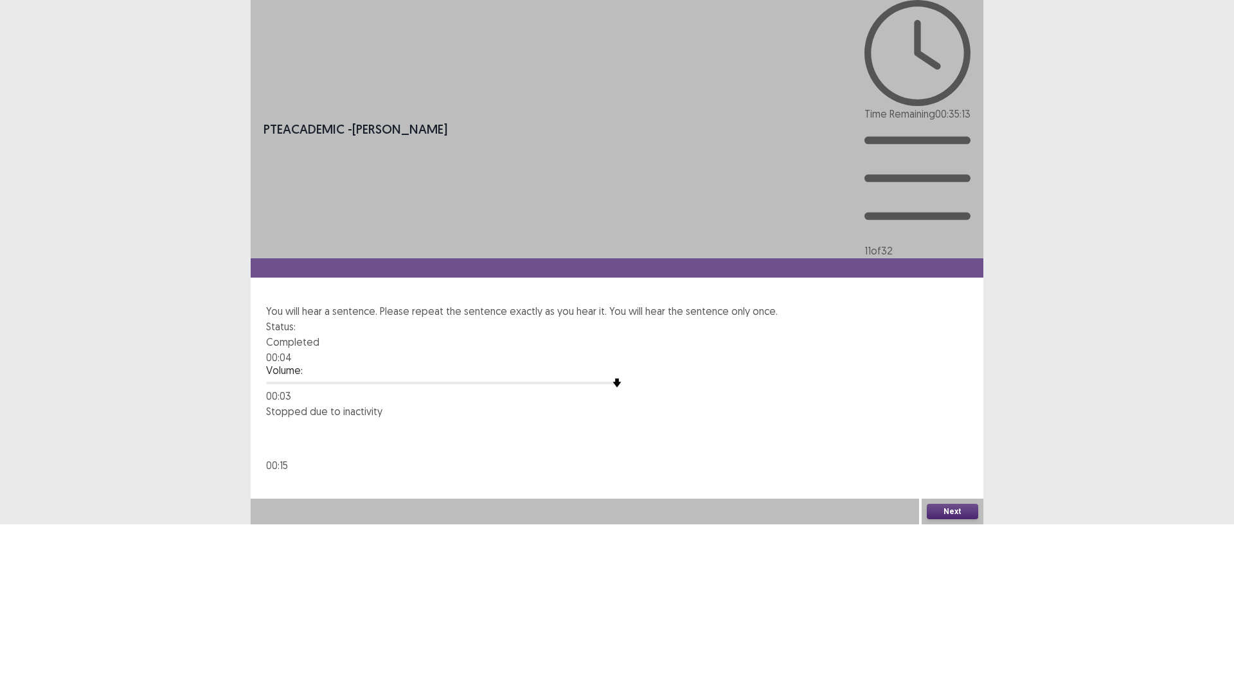
click at [952, 519] on button "Next" at bounding box center [952, 511] width 51 height 15
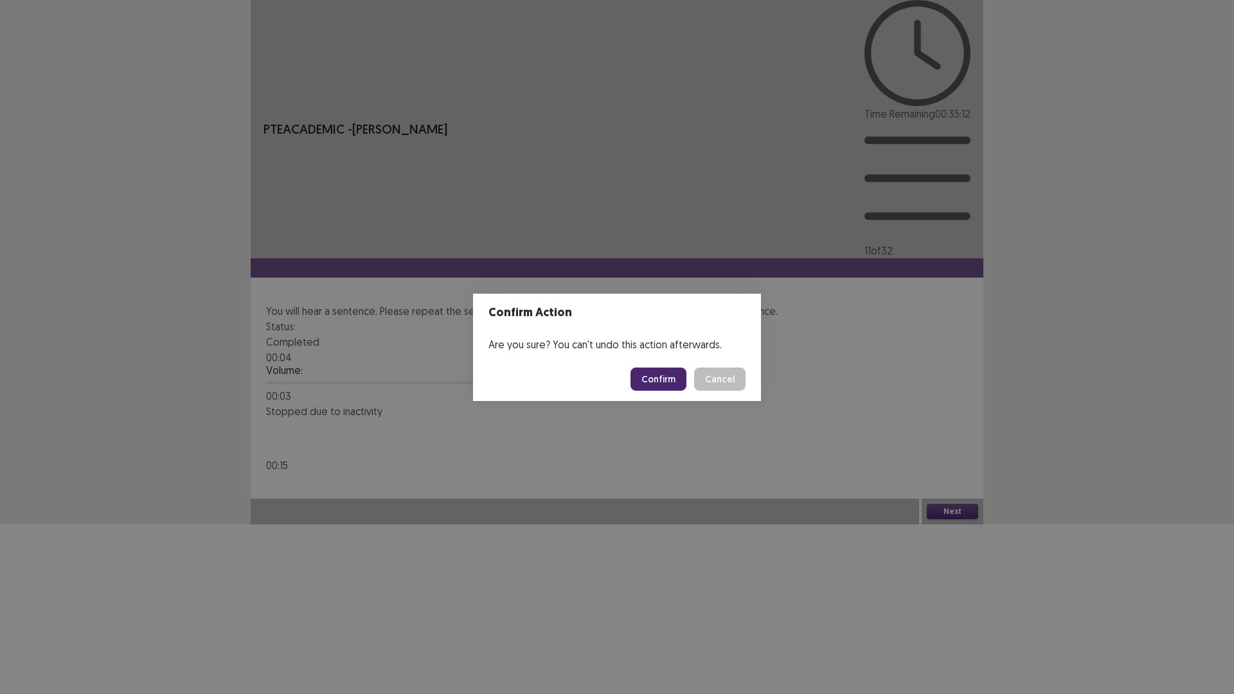
click at [680, 377] on button "Confirm" at bounding box center [659, 379] width 56 height 23
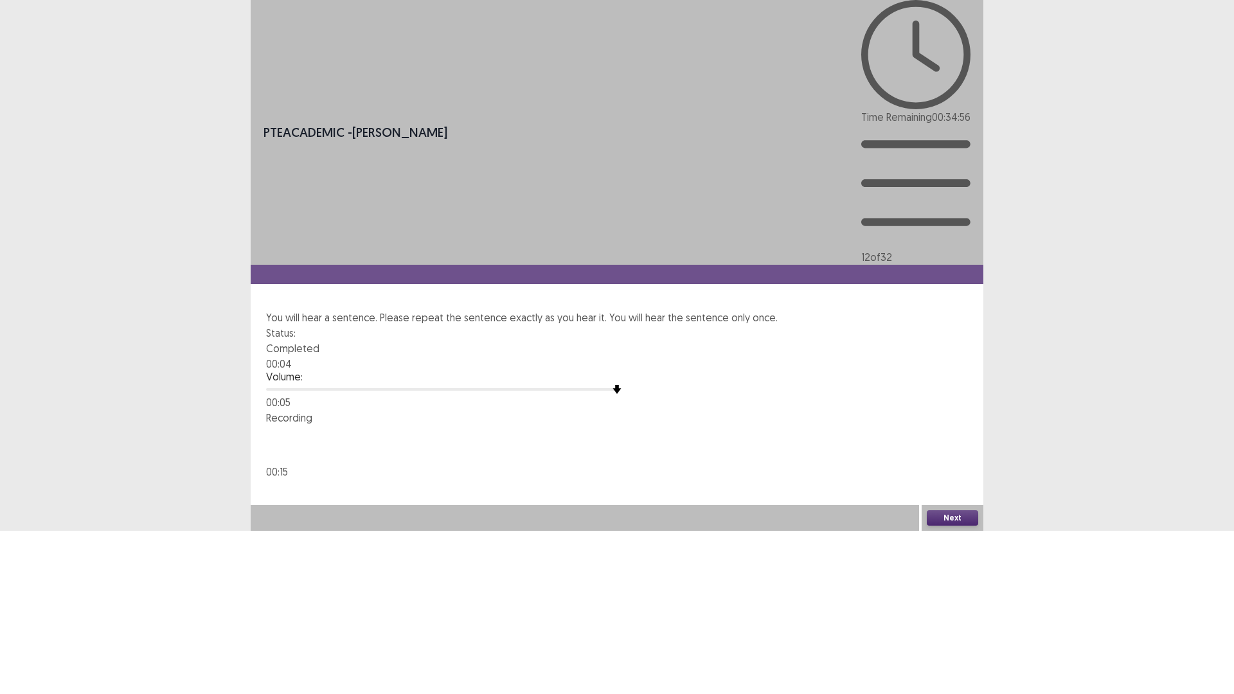
click at [973, 526] on button "Next" at bounding box center [952, 517] width 51 height 15
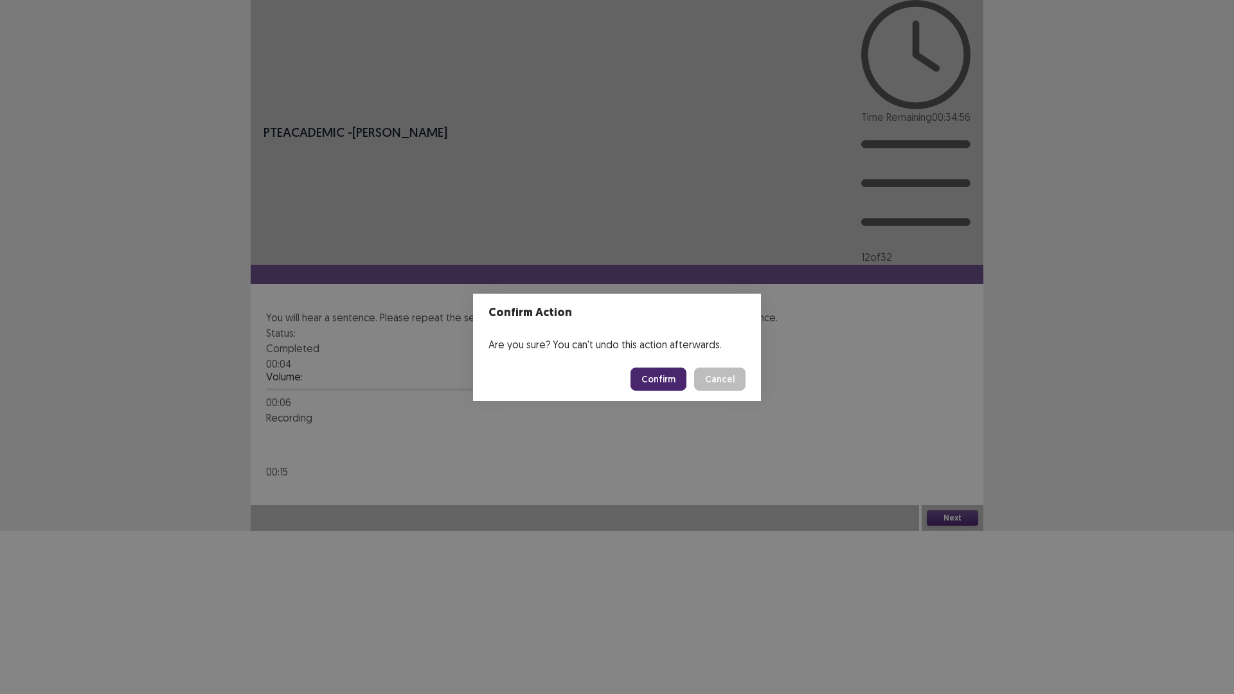
click at [658, 374] on button "Confirm" at bounding box center [659, 379] width 56 height 23
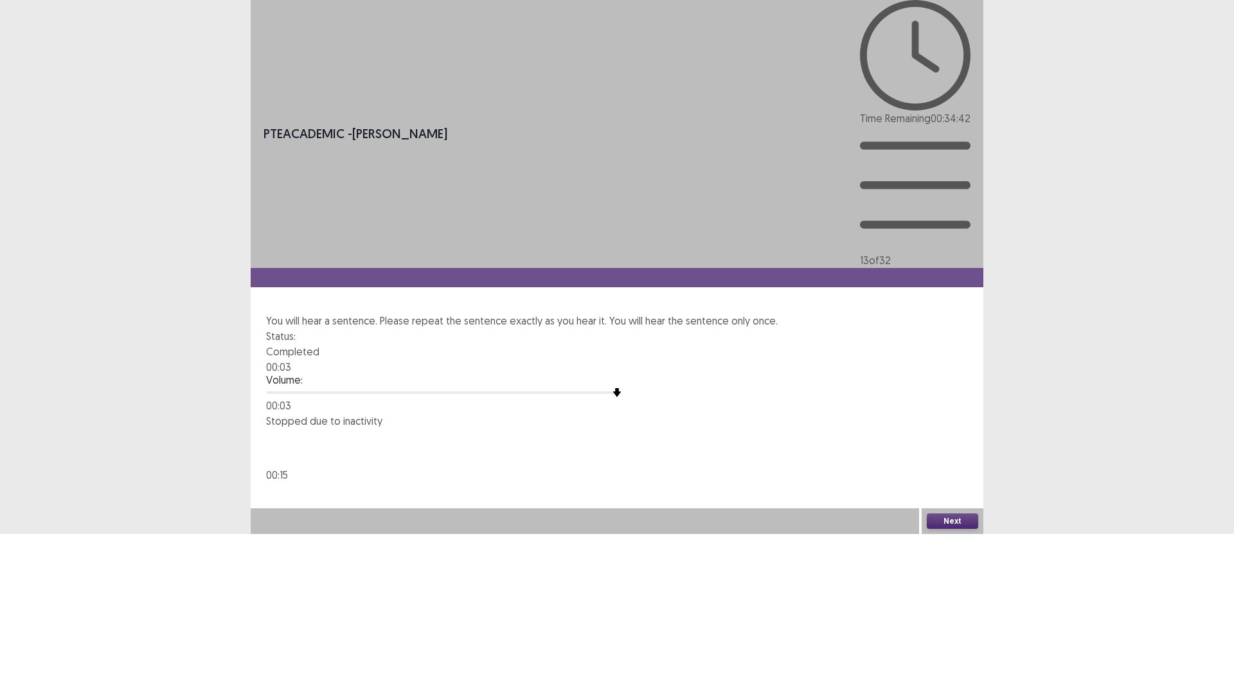
click at [945, 529] on button "Next" at bounding box center [952, 521] width 51 height 15
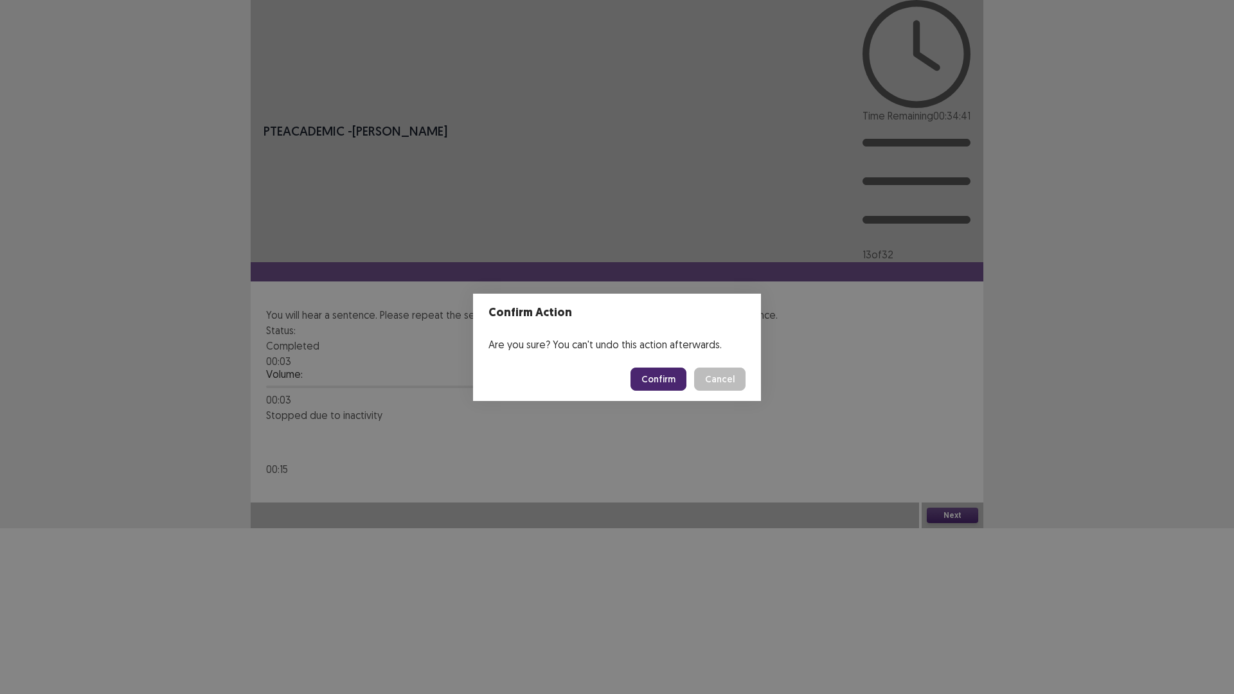
click at [656, 377] on button "Confirm" at bounding box center [659, 379] width 56 height 23
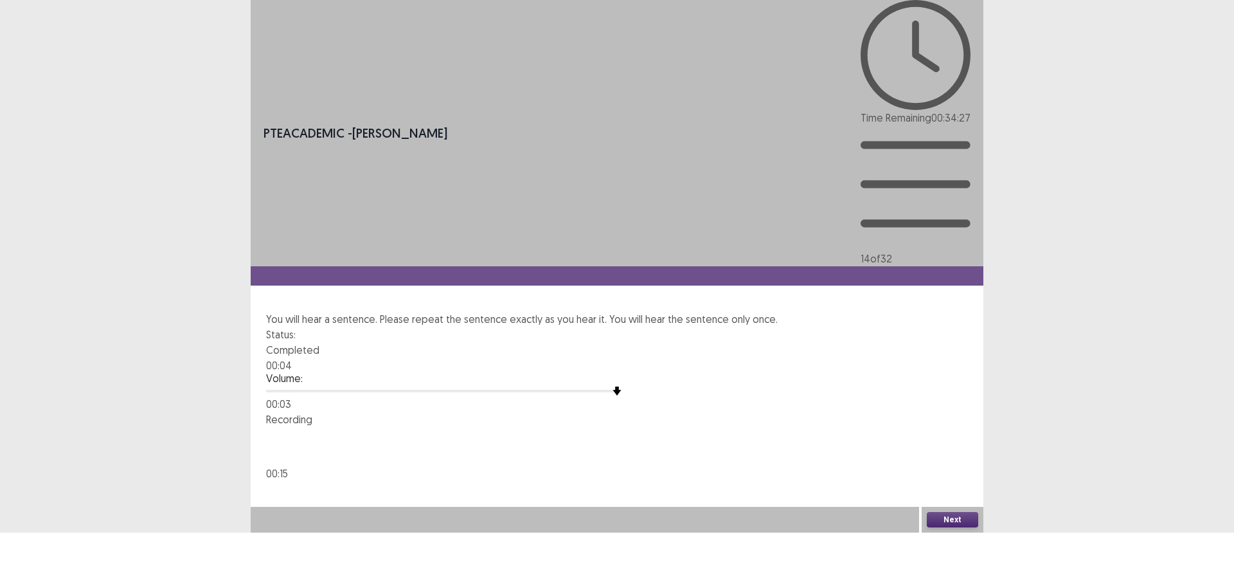
click at [941, 527] on button "Next" at bounding box center [952, 519] width 51 height 15
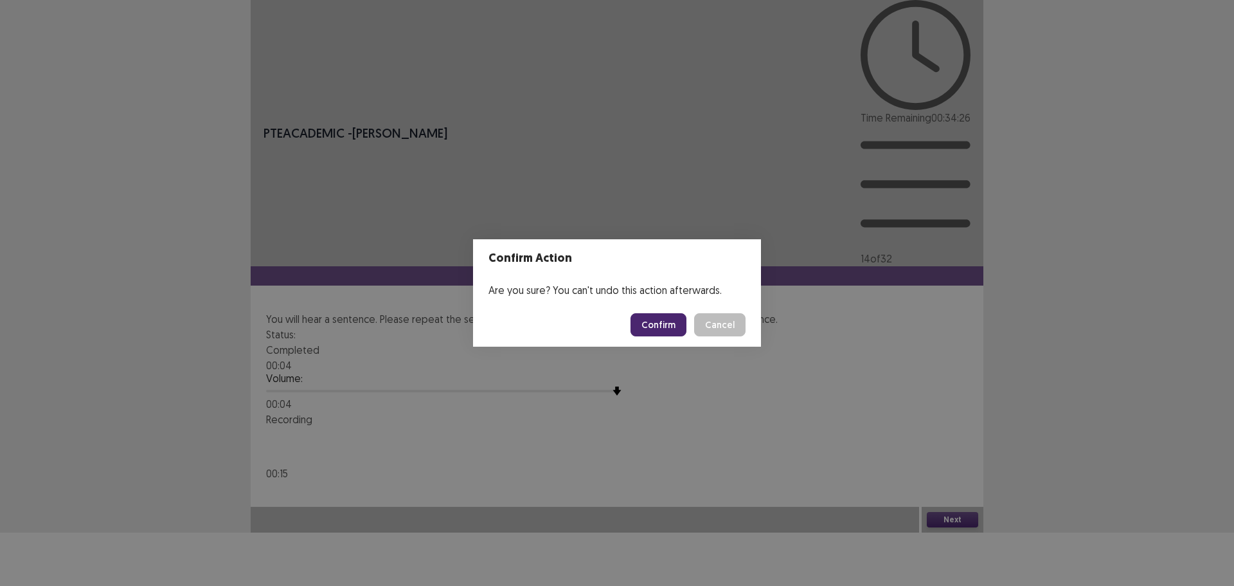
click at [645, 331] on button "Confirm" at bounding box center [659, 324] width 56 height 23
